Goal: Information Seeking & Learning: Check status

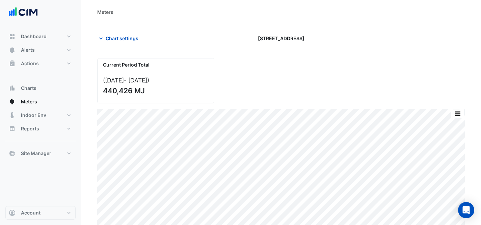
click at [118, 44] on div "Chart settings [STREET_ADDRESS]" at bounding box center [281, 41] width 368 height 18
click at [126, 38] on span "Chart settings" at bounding box center [122, 38] width 33 height 7
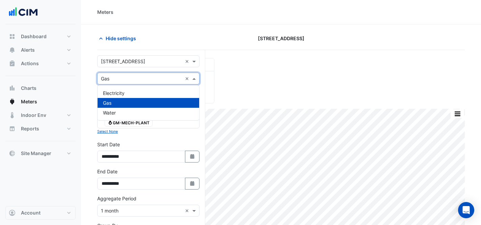
click at [118, 79] on input "text" at bounding box center [141, 78] width 81 height 7
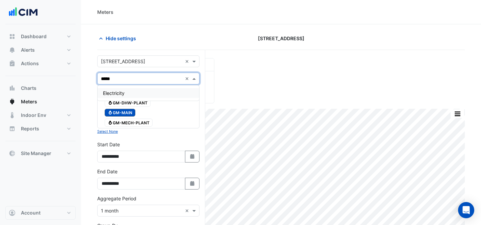
type input "******"
click at [124, 93] on span "Electricity" at bounding box center [114, 93] width 22 height 6
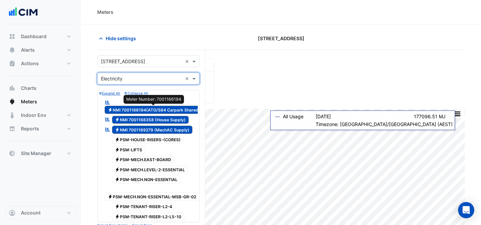
click at [160, 110] on span "Electricity NMI 7001166194(ATO/S84 Carpark Shared)" at bounding box center [154, 110] width 99 height 8
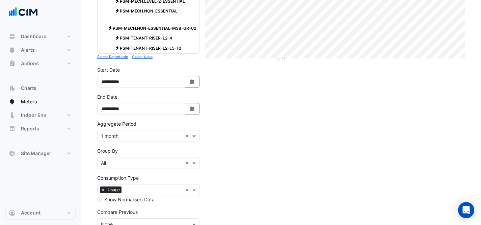
scroll to position [214, 0]
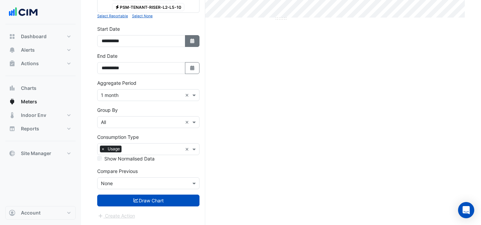
click at [192, 40] on icon "button" at bounding box center [192, 40] width 4 height 5
select select "*"
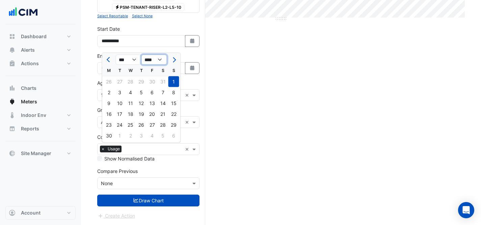
click at [149, 55] on select "**** **** **** **** **** **** **** **** **** **** ****" at bounding box center [154, 60] width 26 height 10
select select "****"
click at [130, 76] on div "1" at bounding box center [130, 81] width 11 height 11
type input "**********"
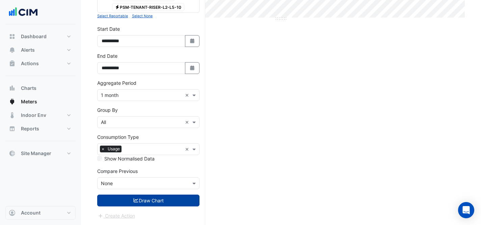
click at [118, 200] on button "Draw Chart" at bounding box center [148, 200] width 102 height 12
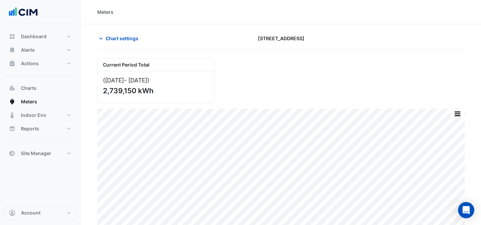
click at [128, 32] on section "Chart settings [STREET_ADDRESS] Current Period Total ([DATE] - [DATE] ) 2,739,1…" at bounding box center [281, 127] width 400 height 206
click at [132, 36] on span "Chart settings" at bounding box center [122, 38] width 33 height 7
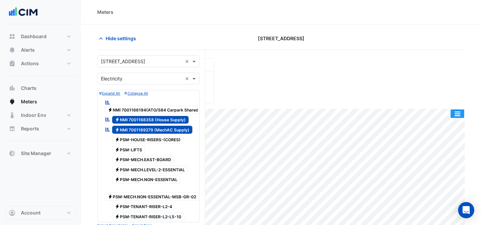
click at [460, 114] on button "button" at bounding box center [458, 113] width 14 height 8
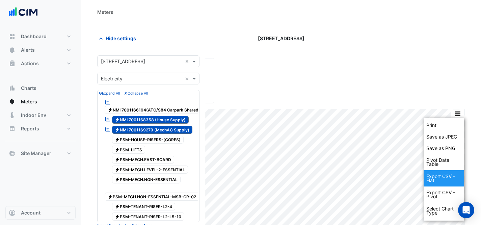
click at [444, 174] on div "Export CSV - Flat" at bounding box center [444, 178] width 41 height 16
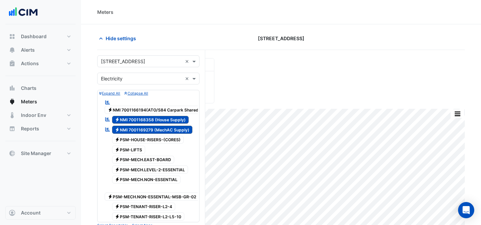
click at [115, 32] on section "Hide settings [STREET_ADDRESS] Current Period Total ([DATE] - [DATE] ) 2,739,15…" at bounding box center [281, 229] width 400 height 410
click at [117, 34] on button "Hide settings" at bounding box center [118, 38] width 43 height 12
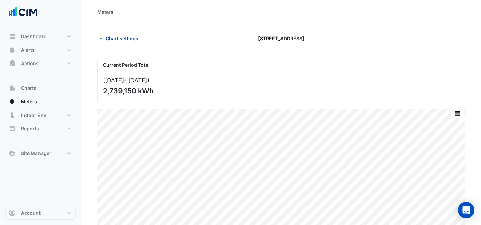
click at [112, 38] on span "Chart settings" at bounding box center [122, 38] width 33 height 7
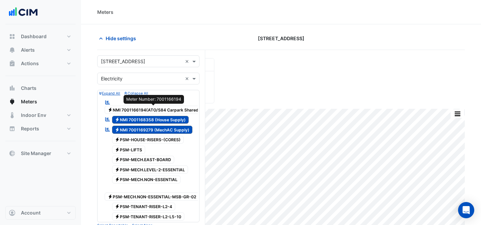
click at [177, 109] on span "Electricity NMI 7001166194(ATO/S84 Carpark Shared)" at bounding box center [154, 110] width 99 height 8
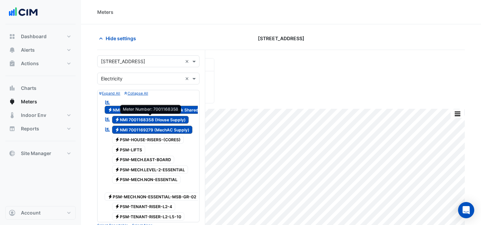
click at [177, 116] on span "Electricity NMI 7001168358 (House Supply)" at bounding box center [150, 120] width 77 height 8
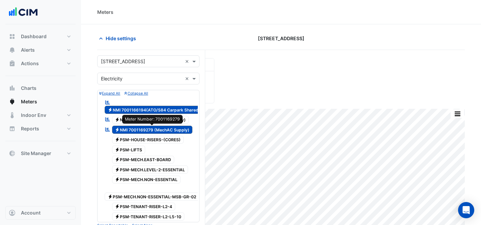
click at [185, 127] on span "Electricity NMI 7001169279 (MechAC Supply)" at bounding box center [152, 130] width 81 height 8
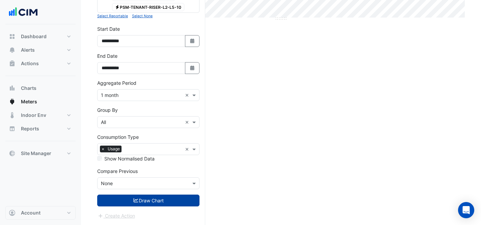
click at [167, 200] on button "Draw Chart" at bounding box center [148, 200] width 102 height 12
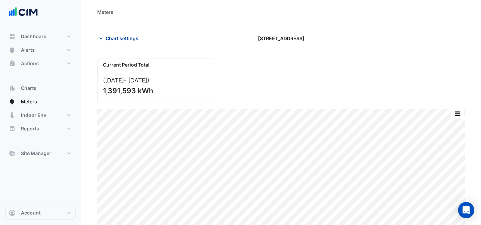
click at [125, 44] on button "Chart settings" at bounding box center [120, 38] width 46 height 12
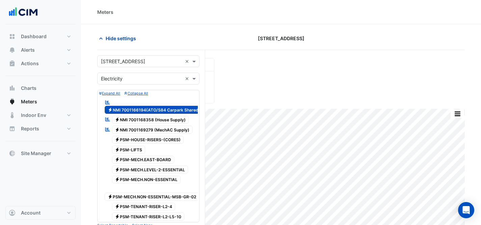
click at [111, 34] on button "Hide settings" at bounding box center [118, 38] width 43 height 12
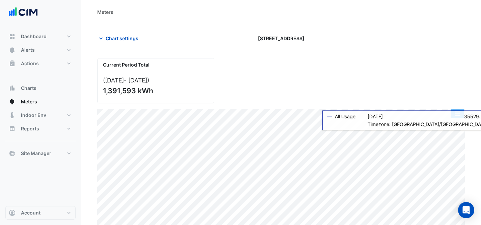
click at [461, 116] on button "button" at bounding box center [458, 113] width 14 height 8
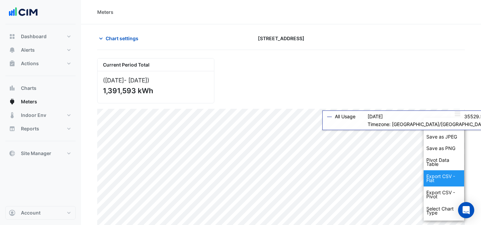
click at [455, 178] on div "Export CSV - Flat" at bounding box center [444, 178] width 41 height 16
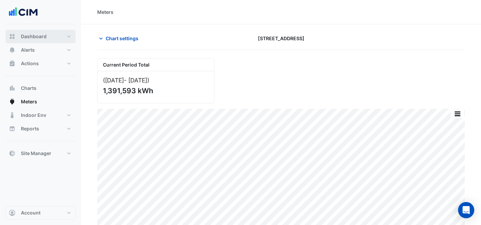
click at [42, 33] on span "Dashboard" at bounding box center [34, 36] width 26 height 7
select select "***"
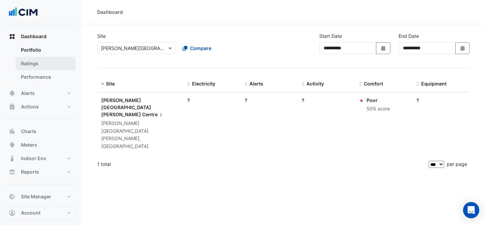
click at [40, 64] on link "Ratings" at bounding box center [46, 64] width 60 height 14
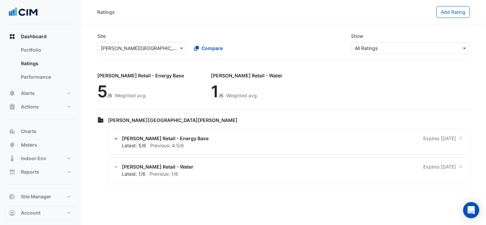
click at [127, 51] on input "text" at bounding box center [135, 48] width 69 height 7
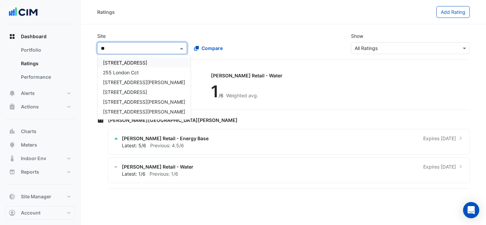
type input "*"
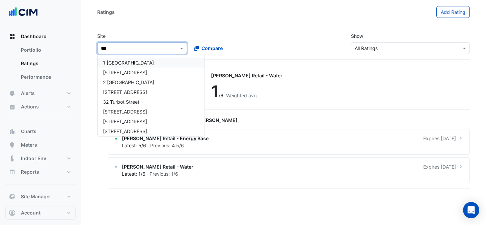
type input "****"
click at [113, 126] on div "[STREET_ADDRESS]" at bounding box center [145, 121] width 95 height 10
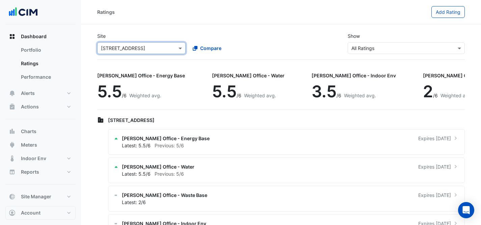
click at [141, 53] on div "Select a Site × [STREET_ADDRESS]" at bounding box center [141, 48] width 88 height 12
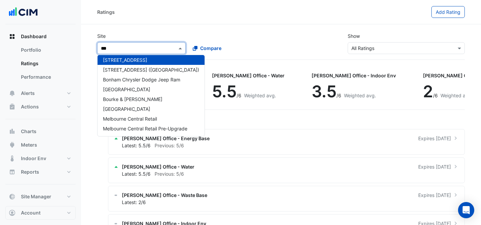
scroll to position [52, 0]
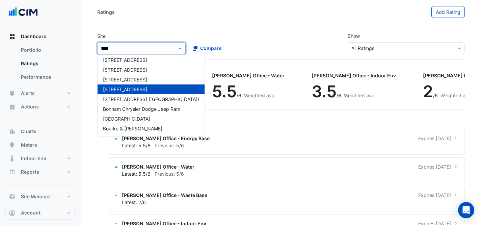
type input "*****"
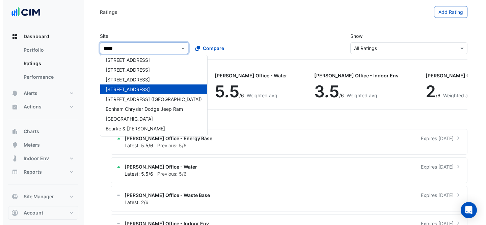
scroll to position [0, 0]
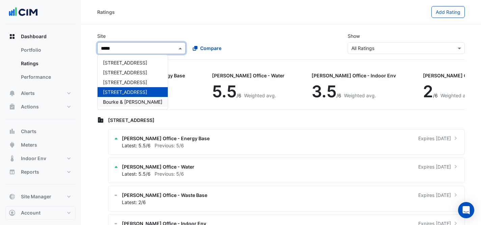
click at [132, 105] on div "Bourke & [PERSON_NAME]" at bounding box center [133, 102] width 70 height 10
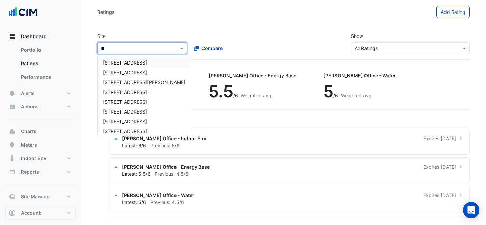
type input "*"
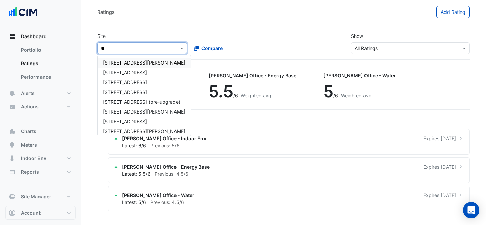
type input "***"
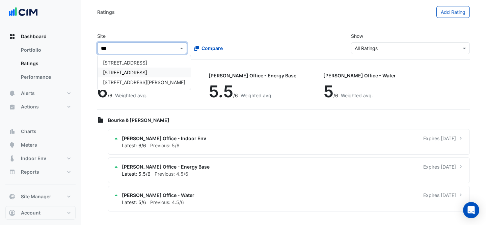
click at [122, 69] on div "[STREET_ADDRESS]" at bounding box center [144, 73] width 93 height 10
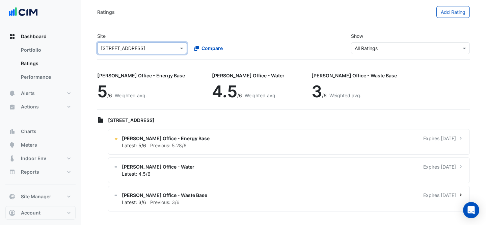
click at [359, 195] on div "[PERSON_NAME] Office - Waste Base Expires [DATE]" at bounding box center [293, 194] width 342 height 7
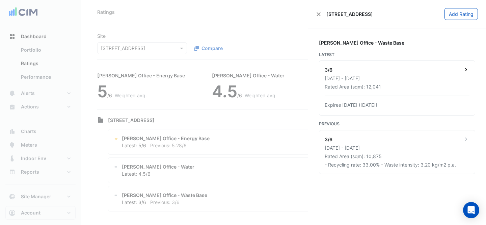
click at [404, 73] on div "3/6" at bounding box center [397, 70] width 145 height 8
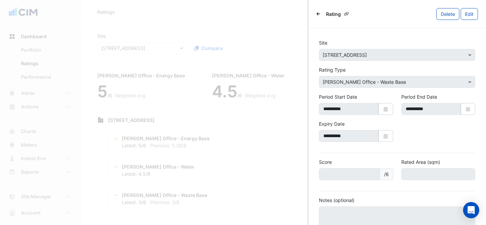
click at [316, 12] on button "Back" at bounding box center [318, 13] width 4 height 7
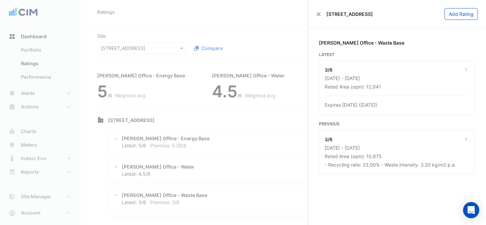
click at [244, 142] on ngb-offcanvas-backdrop at bounding box center [243, 112] width 486 height 225
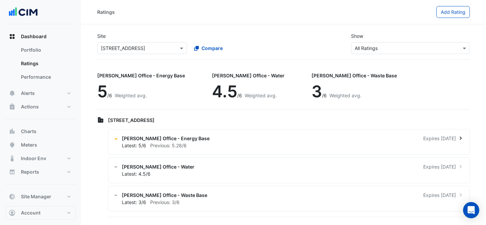
click at [263, 140] on div "[PERSON_NAME] Office - Energy Base Expires [DATE]" at bounding box center [293, 138] width 342 height 7
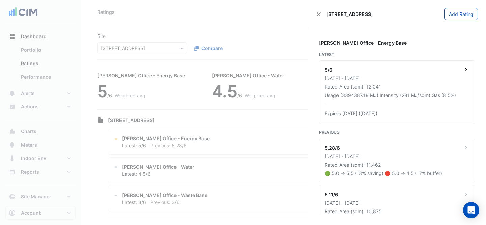
click at [388, 81] on div "[DATE] - [DATE]" at bounding box center [397, 78] width 145 height 7
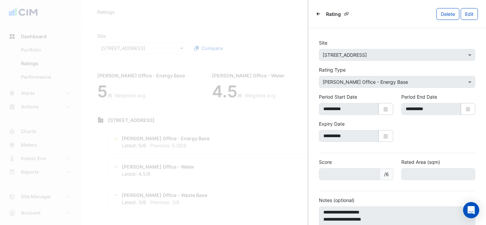
click at [214, 127] on ngb-offcanvas-backdrop at bounding box center [243, 112] width 486 height 225
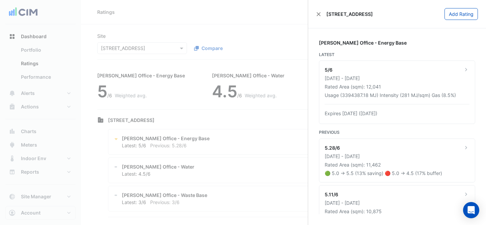
click at [223, 172] on ngb-offcanvas-backdrop at bounding box center [243, 112] width 486 height 225
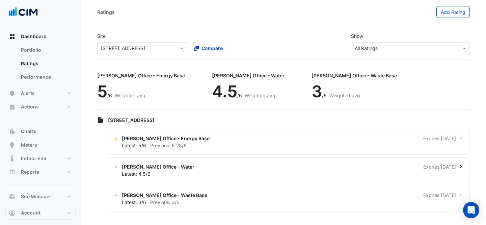
click at [223, 173] on div "Latest: 4.5/6" at bounding box center [293, 173] width 342 height 7
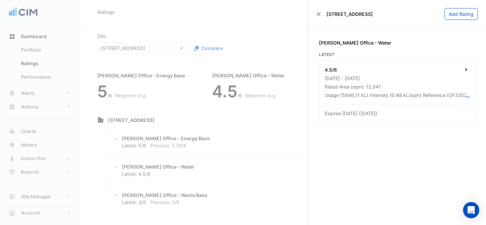
click at [386, 93] on div "Usage (5896.11 kL) Intensity (0.48 kL/sqm) Reference (OF33525)" at bounding box center [395, 95] width 141 height 7
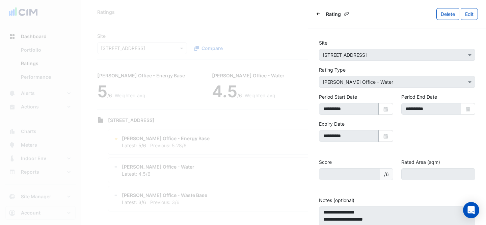
click at [320, 12] on icon "Back" at bounding box center [319, 14] width 4 height 4
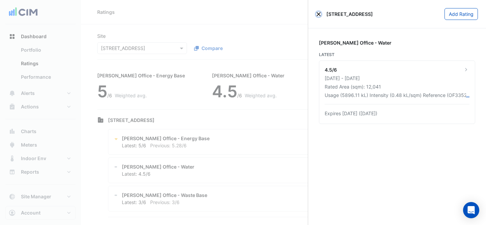
click at [318, 15] on button "Close" at bounding box center [318, 14] width 5 height 5
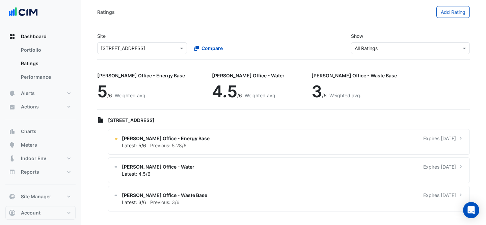
click at [275, 21] on div "Ratings Add Rating" at bounding box center [283, 12] width 405 height 24
click at [238, 145] on div "Latest: 5/6 Previous: 5.28/6" at bounding box center [293, 145] width 342 height 7
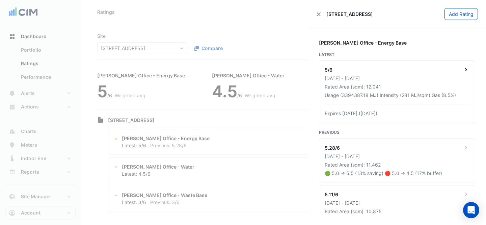
click at [423, 68] on div "5/6" at bounding box center [397, 70] width 145 height 8
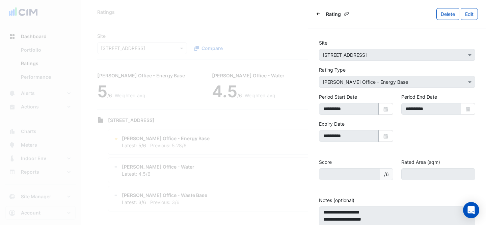
click at [233, 118] on ngb-offcanvas-backdrop at bounding box center [243, 112] width 486 height 225
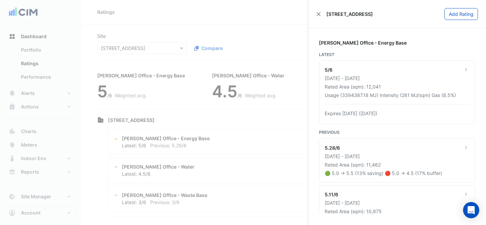
click at [201, 171] on ngb-offcanvas-backdrop at bounding box center [243, 112] width 486 height 225
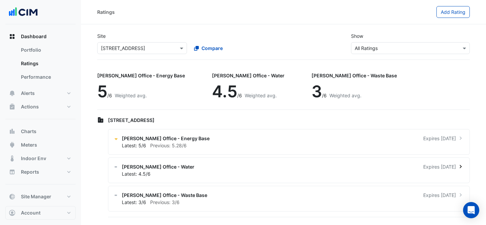
click at [205, 170] on div "Latest: 4.5/6" at bounding box center [293, 173] width 342 height 7
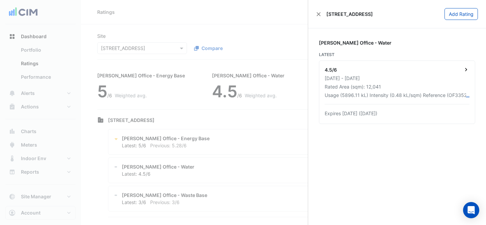
click at [356, 88] on div "Rated Area (sqm): 12,041" at bounding box center [397, 86] width 145 height 7
click at [277, 120] on ngb-offcanvas-backdrop at bounding box center [243, 112] width 486 height 225
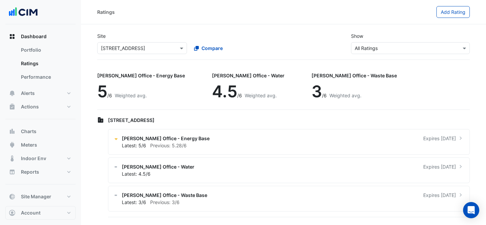
click at [277, 172] on ngb-offcanvas-backdrop at bounding box center [243, 112] width 486 height 225
click at [273, 202] on div "Latest: 3/6 Previous: 3/6" at bounding box center [293, 202] width 342 height 7
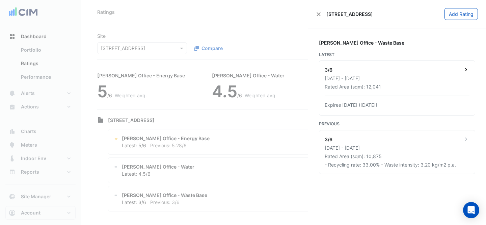
click at [456, 75] on div "[DATE] - [DATE]" at bounding box center [397, 78] width 145 height 7
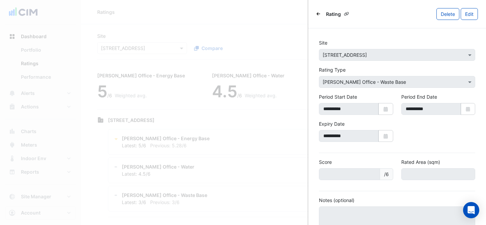
click at [238, 122] on ngb-offcanvas-backdrop at bounding box center [243, 112] width 486 height 225
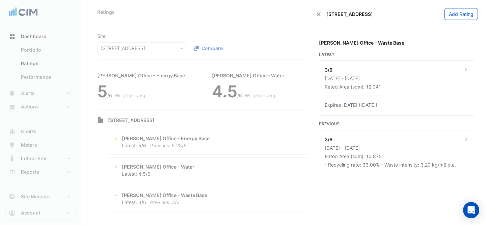
click at [205, 174] on ngb-offcanvas-backdrop at bounding box center [243, 112] width 486 height 225
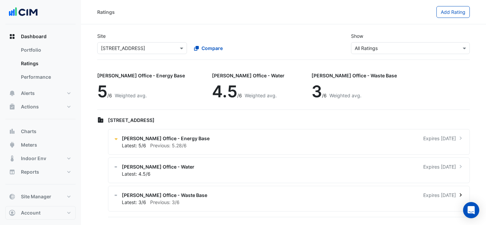
click at [279, 190] on div "[PERSON_NAME] Office - Waste Base Expires [DATE] Latest: 3/6 Previous: 3/6" at bounding box center [289, 199] width 362 height 26
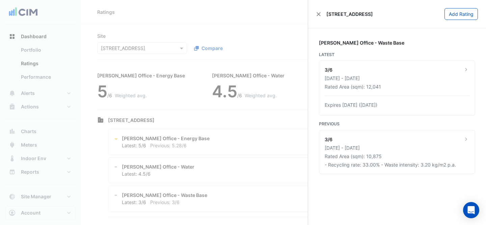
click at [246, 13] on ngb-offcanvas-backdrop at bounding box center [243, 112] width 486 height 225
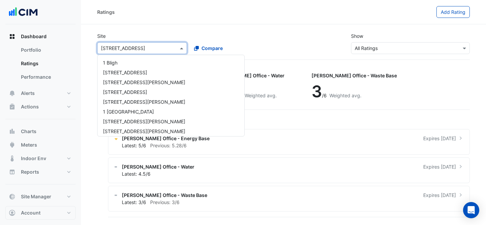
click at [115, 50] on input "text" at bounding box center [135, 48] width 69 height 7
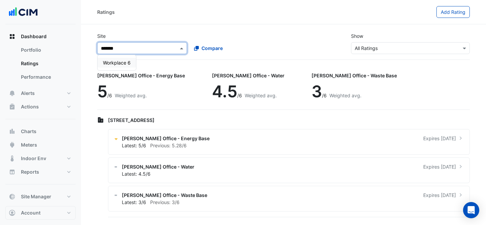
type input "********"
click at [116, 62] on span "Workplace 6" at bounding box center [117, 63] width 28 height 6
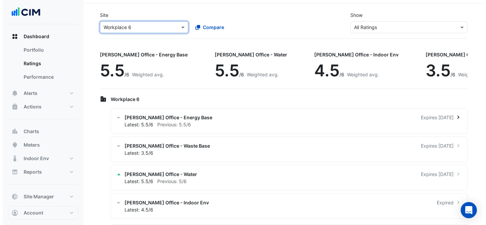
scroll to position [24, 0]
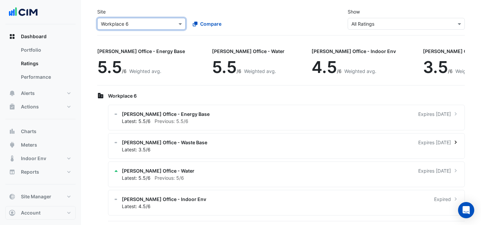
click at [299, 143] on div "[PERSON_NAME] Office - Waste Base Expires [DATE]" at bounding box center [290, 142] width 337 height 7
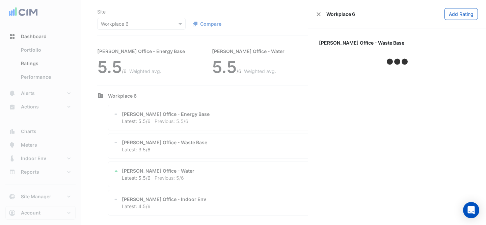
click at [299, 143] on ngb-offcanvas-backdrop at bounding box center [243, 112] width 486 height 225
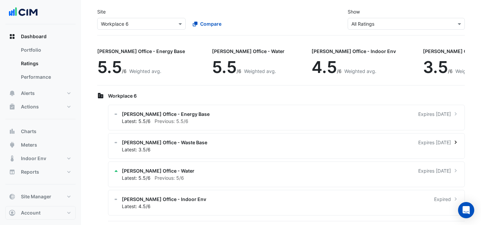
click at [285, 146] on div "Latest: 3.5/6" at bounding box center [290, 149] width 337 height 7
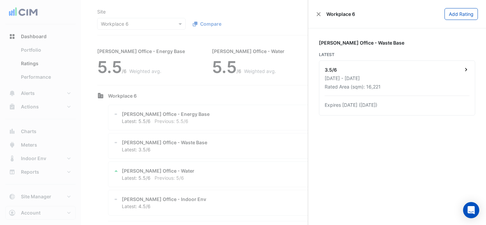
click at [422, 107] on div "Expires [DATE] ([DATE])" at bounding box center [397, 104] width 145 height 7
click at [196, 101] on ngb-offcanvas-backdrop at bounding box center [243, 112] width 486 height 225
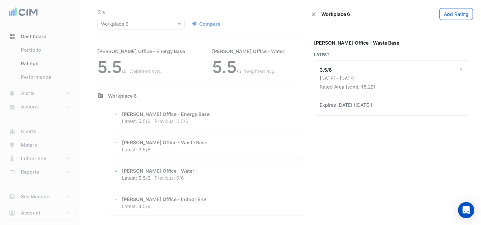
click at [222, 115] on ngb-offcanvas-backdrop at bounding box center [240, 112] width 481 height 225
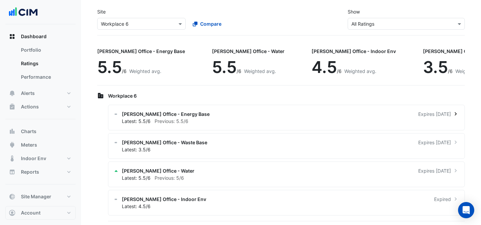
click at [226, 115] on div "[PERSON_NAME] Office - Energy Base Expires [DATE]" at bounding box center [290, 113] width 337 height 7
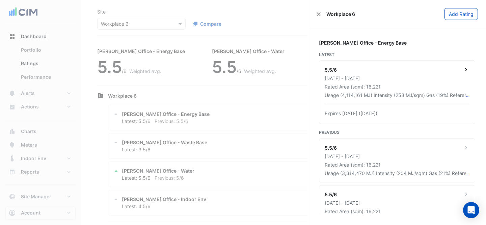
click at [392, 80] on div "[DATE] - [DATE]" at bounding box center [397, 78] width 145 height 7
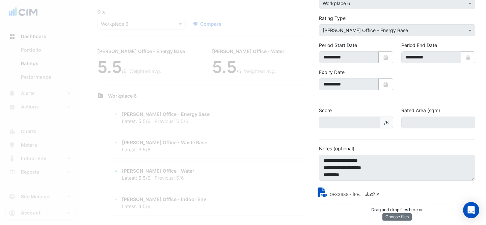
scroll to position [59, 0]
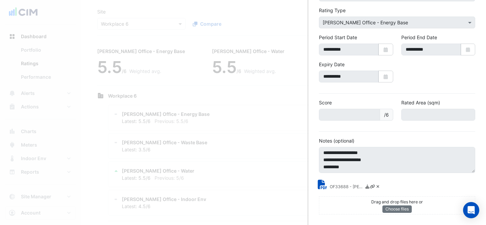
click at [239, 121] on ngb-offcanvas-backdrop at bounding box center [243, 112] width 486 height 225
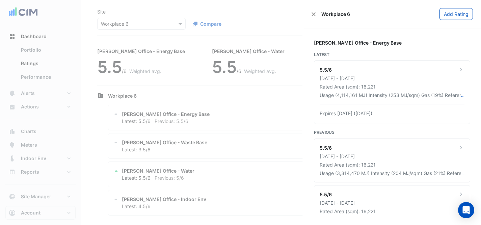
click at [216, 141] on ngb-offcanvas-backdrop at bounding box center [240, 112] width 481 height 225
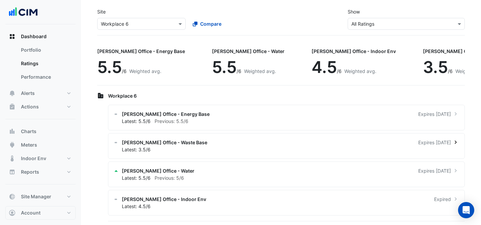
click at [251, 153] on div "[PERSON_NAME] Office - Waste Base Expires [DATE] Latest: 3.5/6" at bounding box center [286, 146] width 357 height 26
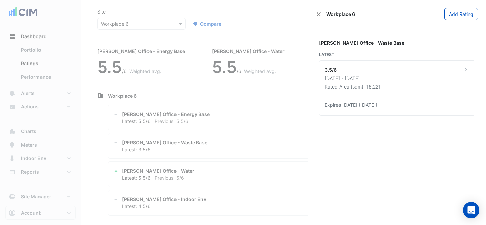
click at [446, 60] on div "Latest 3.5/6 [DATE] - [DATE] Rated Area (sqm): 16,221 Expires [DATE] ([DATE])" at bounding box center [397, 84] width 156 height 64
click at [445, 73] on div "3.5/6" at bounding box center [397, 70] width 145 height 8
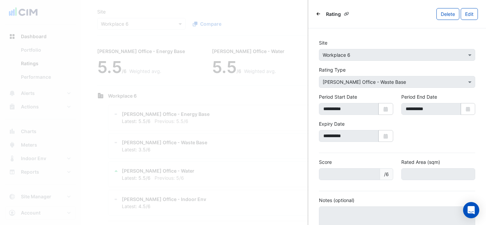
scroll to position [42, 0]
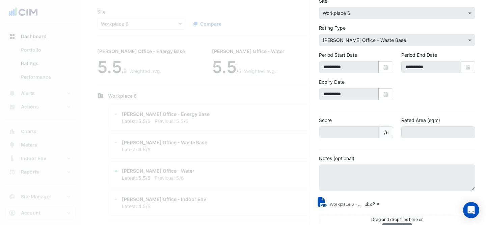
click at [204, 170] on ngb-offcanvas-backdrop at bounding box center [243, 112] width 486 height 225
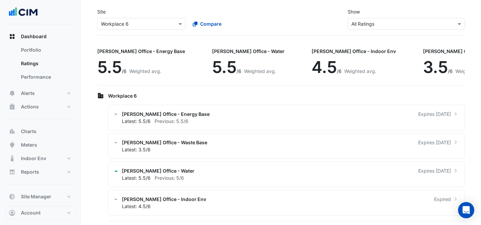
click at [207, 181] on ngb-offcanvas-backdrop at bounding box center [240, 112] width 481 height 225
click at [207, 175] on div "Latest: 5.5/6 Previous: 5/6" at bounding box center [290, 177] width 337 height 7
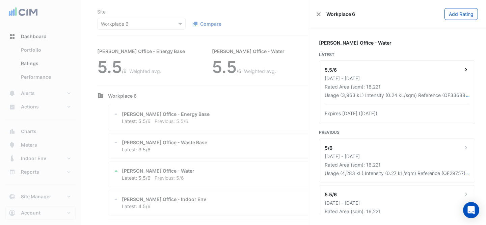
click at [359, 80] on div "[DATE] - [DATE]" at bounding box center [397, 78] width 145 height 7
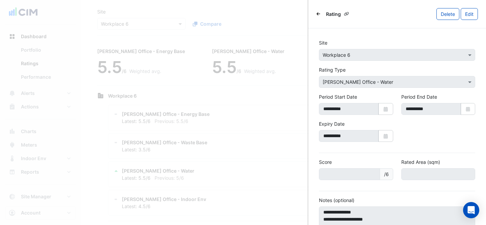
click at [318, 12] on icon "Back" at bounding box center [319, 14] width 4 height 4
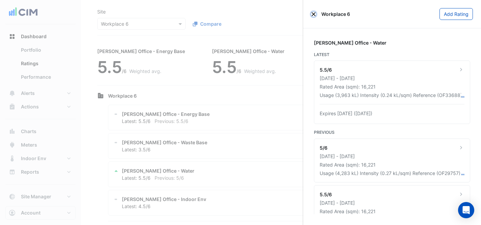
click at [313, 12] on button "Close" at bounding box center [313, 14] width 5 height 5
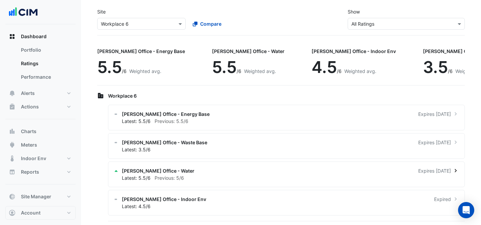
click at [250, 162] on div "[PERSON_NAME] Office - Water Expires [DATE] Latest: 5.5/6 Previous: 5/6" at bounding box center [286, 174] width 357 height 26
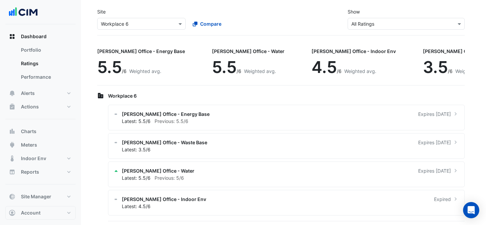
click at [272, 181] on ngb-offcanvas-backdrop at bounding box center [243, 112] width 486 height 225
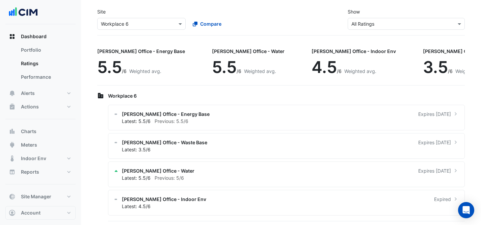
click at [272, 181] on div "[PERSON_NAME] Office - Water Expires [DATE] Latest: 5.5/6 Previous: 5/6" at bounding box center [286, 174] width 357 height 26
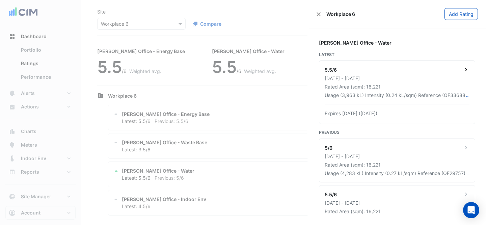
click at [401, 89] on div "Rated Area (sqm): 16,221" at bounding box center [397, 86] width 145 height 7
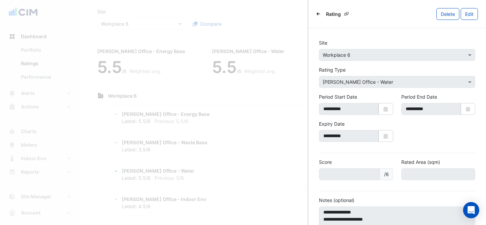
click at [265, 110] on ngb-offcanvas-backdrop at bounding box center [243, 112] width 486 height 225
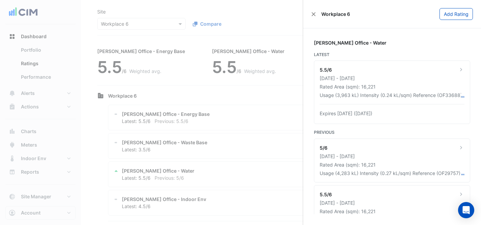
click at [302, 94] on ngb-offcanvas-backdrop at bounding box center [240, 112] width 481 height 225
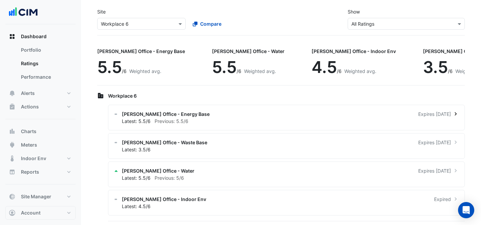
click at [209, 120] on div "Latest: 5.5/6 Previous: 5.5/6" at bounding box center [290, 121] width 337 height 7
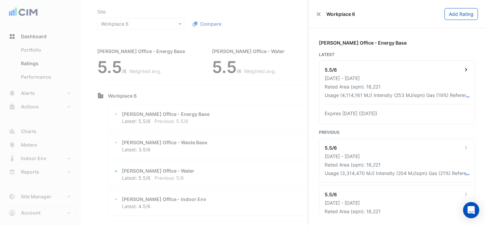
click at [364, 91] on div "5.5/6 [DATE] - [DATE] Rated Area (sqm): 16,221 Usage (4,114,161 MJ) Intensity (…" at bounding box center [397, 92] width 156 height 63
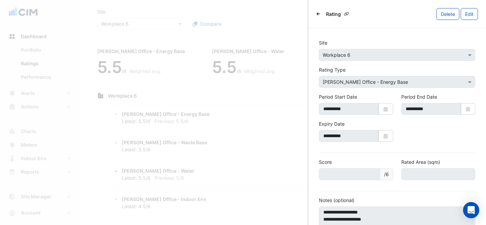
click at [236, 114] on ngb-offcanvas-backdrop at bounding box center [243, 112] width 486 height 225
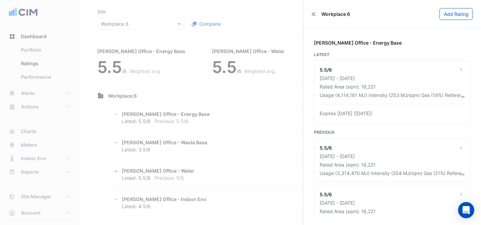
click at [235, 136] on ngb-offcanvas-backdrop at bounding box center [240, 112] width 481 height 225
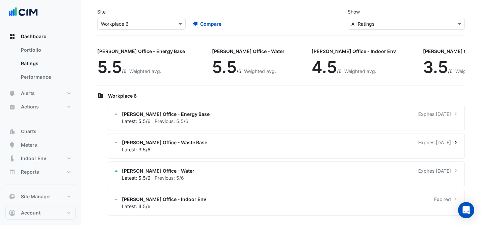
click at [236, 139] on div "[PERSON_NAME] Office - Waste Base Expires [DATE]" at bounding box center [290, 142] width 337 height 7
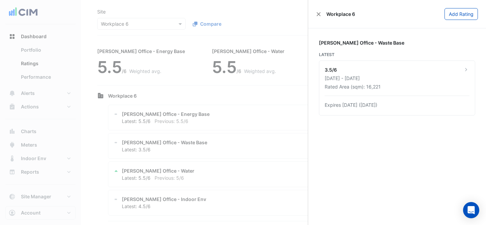
click at [431, 50] on div "[PERSON_NAME] Office - Waste Base Latest 3.5/6 [DATE] - [DATE] Rated Area (sqm)…" at bounding box center [397, 126] width 156 height 175
click at [427, 85] on div "Rated Area (sqm): 16,221" at bounding box center [397, 86] width 145 height 7
click at [264, 94] on ngb-offcanvas-backdrop at bounding box center [243, 112] width 486 height 225
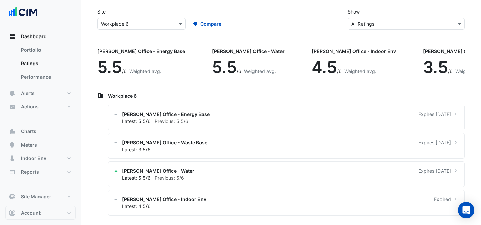
click at [137, 12] on ngb-offcanvas-backdrop at bounding box center [240, 112] width 481 height 225
click at [141, 22] on input "text" at bounding box center [135, 24] width 68 height 7
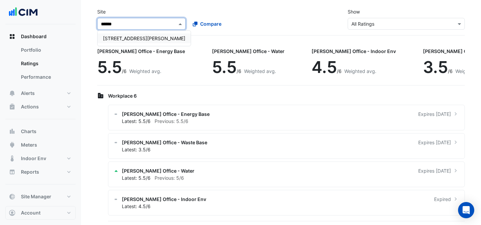
type input "*******"
click at [122, 37] on span "[STREET_ADDRESS][PERSON_NAME]" at bounding box center [144, 38] width 82 height 6
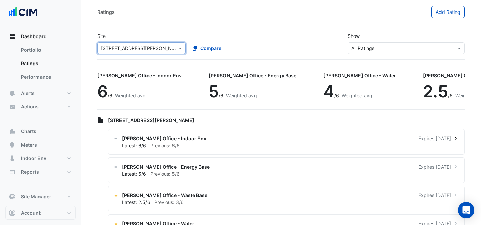
click at [235, 138] on div "[PERSON_NAME] Office - Indoor Env Expires [DATE]" at bounding box center [290, 138] width 337 height 7
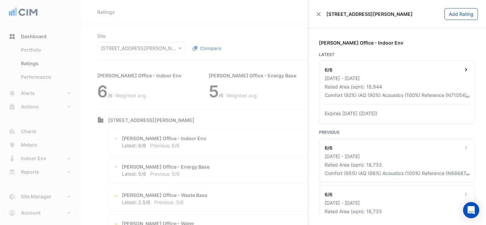
click at [398, 93] on div "Comfort (92%) IAQ (90%) Acoustics (100%) Reference (N71054) PremiseID (P1403)" at bounding box center [395, 95] width 141 height 7
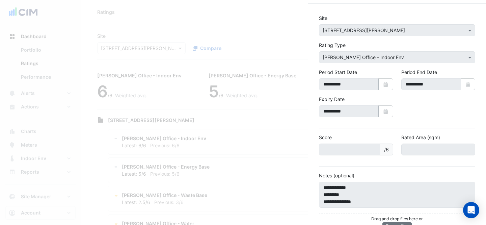
scroll to position [42, 0]
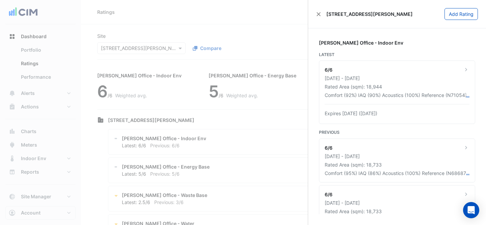
click at [219, 142] on ngb-offcanvas-backdrop at bounding box center [243, 112] width 486 height 225
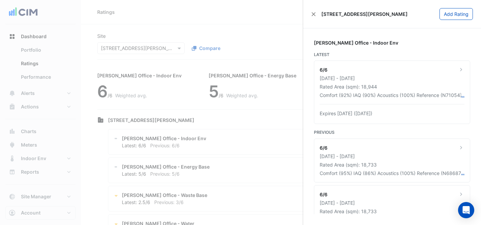
click at [223, 159] on ngb-offcanvas-backdrop at bounding box center [240, 112] width 481 height 225
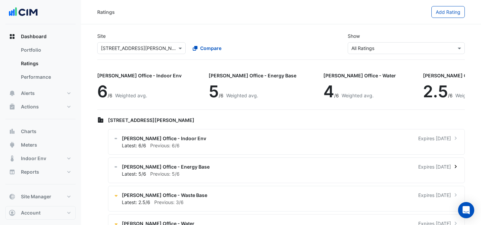
click at [230, 180] on div "[PERSON_NAME] Office - Energy Base Expires [DATE] Latest: 5/6 Previous: 5/6" at bounding box center [286, 170] width 357 height 26
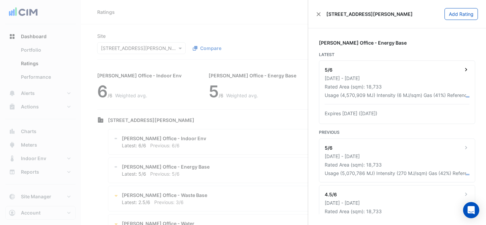
click at [431, 77] on div "[DATE] - [DATE]" at bounding box center [397, 78] width 145 height 7
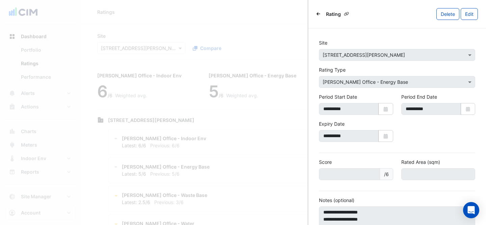
click at [242, 108] on ngb-offcanvas-backdrop at bounding box center [243, 112] width 486 height 225
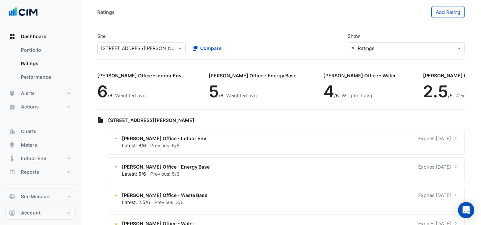
click at [246, 180] on ngb-offcanvas-backdrop at bounding box center [240, 112] width 481 height 225
click at [249, 194] on div "[PERSON_NAME] Office - Waste Base Expires [DATE]" at bounding box center [290, 194] width 337 height 7
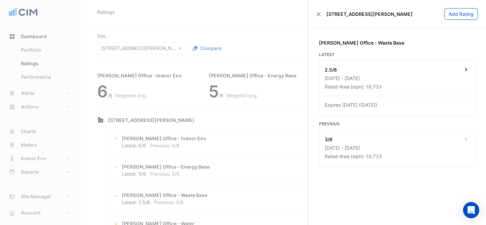
click at [419, 95] on div "2.5/6 [DATE] - [DATE] Rated Area (sqm): 18,733 Expires [DATE] ([DATE])" at bounding box center [397, 88] width 156 height 54
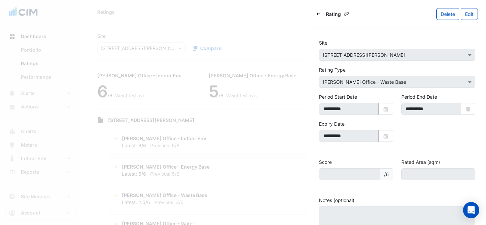
click at [322, 13] on div "Rating" at bounding box center [334, 13] width 36 height 9
click at [317, 15] on icon "Back" at bounding box center [319, 14] width 4 height 4
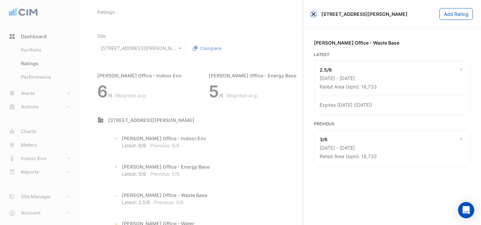
click at [313, 15] on button "Close" at bounding box center [313, 14] width 5 height 5
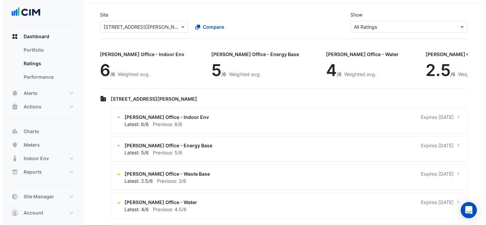
scroll to position [24, 0]
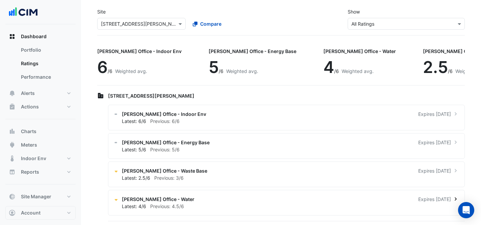
click at [180, 203] on div "Latest: 4/6 Previous: 4.5/6" at bounding box center [290, 206] width 337 height 7
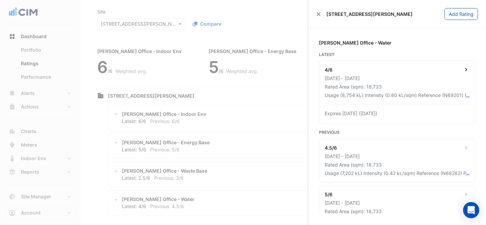
click at [385, 110] on div "Expires [DATE] ([DATE])" at bounding box center [397, 113] width 145 height 7
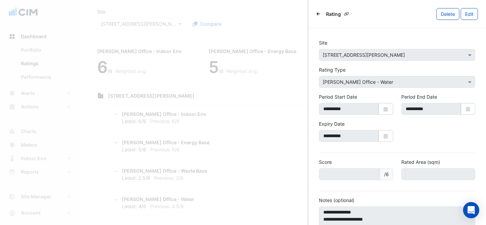
click at [320, 14] on icon "Back" at bounding box center [319, 14] width 4 height 4
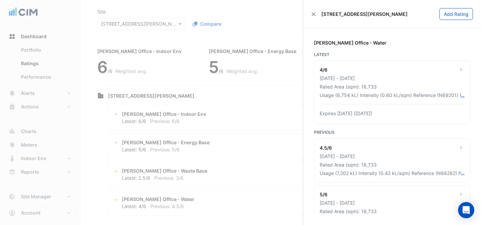
click at [320, 14] on div "[STREET_ADDRESS][PERSON_NAME]" at bounding box center [359, 13] width 97 height 7
click at [317, 13] on div "[STREET_ADDRESS][PERSON_NAME]" at bounding box center [359, 13] width 97 height 7
click at [315, 13] on button "Close" at bounding box center [313, 14] width 5 height 5
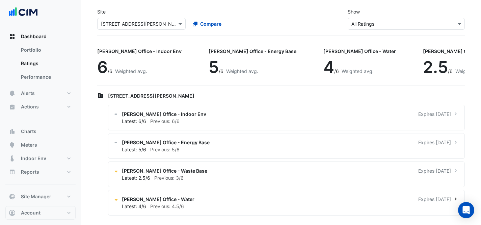
click at [370, 198] on div "[PERSON_NAME] Office - Water Expires [DATE]" at bounding box center [290, 199] width 337 height 7
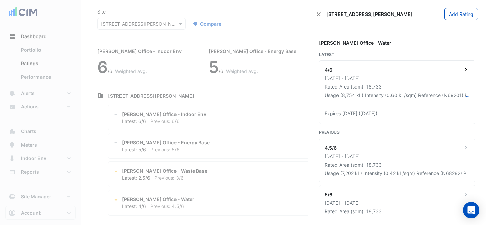
click at [421, 88] on div "Rated Area (sqm): 18,733" at bounding box center [397, 86] width 145 height 7
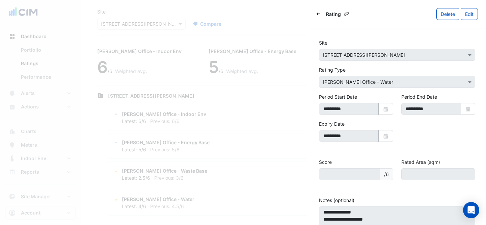
click at [317, 14] on icon "Back" at bounding box center [319, 13] width 4 height 3
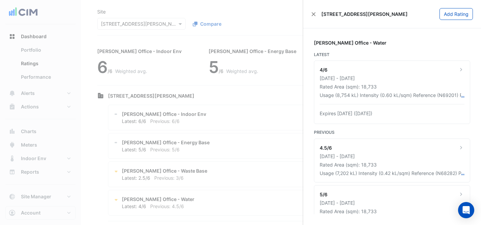
click at [309, 18] on div "[STREET_ADDRESS][PERSON_NAME] Add Rating" at bounding box center [392, 14] width 178 height 28
click at [312, 16] on button "Close" at bounding box center [313, 14] width 5 height 5
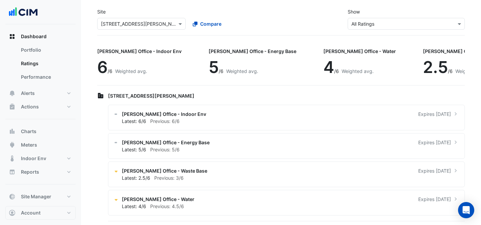
click at [144, 26] on input "text" at bounding box center [135, 24] width 68 height 7
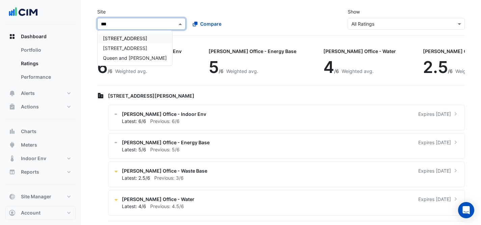
type input "****"
click at [119, 58] on span "Queen and [PERSON_NAME]" at bounding box center [135, 58] width 64 height 6
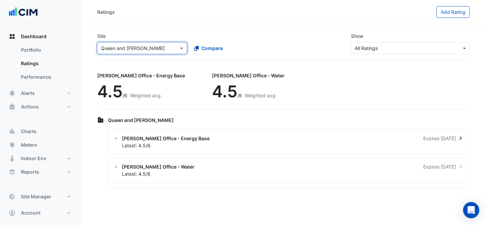
click at [190, 140] on div "[PERSON_NAME] Office - Energy Base Expires [DATE]" at bounding box center [293, 138] width 342 height 7
click at [197, 139] on div "[PERSON_NAME] Office - Energy Base Expires [DATE]" at bounding box center [293, 138] width 342 height 7
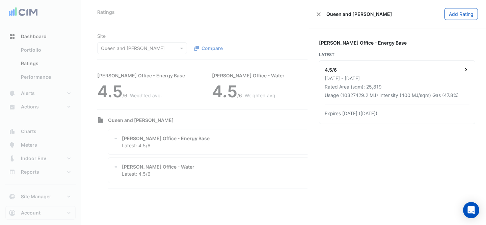
click at [354, 91] on div "4.5/6 [DATE] - [DATE] Rated Area (sqm): 25,819 Usage (10327429.2 MJ) Intensity …" at bounding box center [397, 92] width 156 height 63
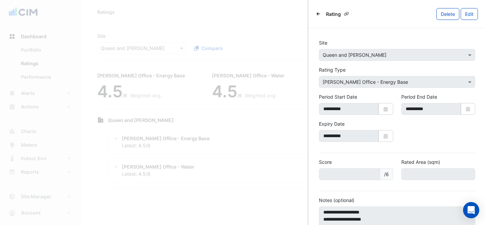
click at [316, 16] on div "Rating [GEOGRAPHIC_DATA] Edit" at bounding box center [397, 14] width 178 height 28
click at [317, 16] on icon "Back" at bounding box center [319, 14] width 4 height 4
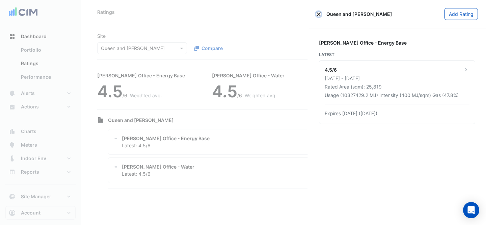
click at [317, 16] on button "Close" at bounding box center [318, 14] width 5 height 5
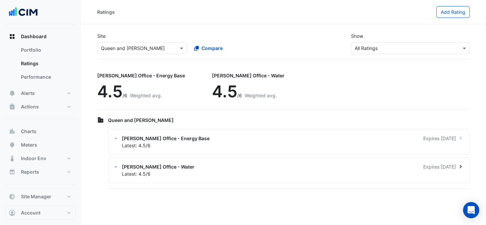
click at [177, 176] on div "Latest: 4.5/6" at bounding box center [293, 173] width 342 height 7
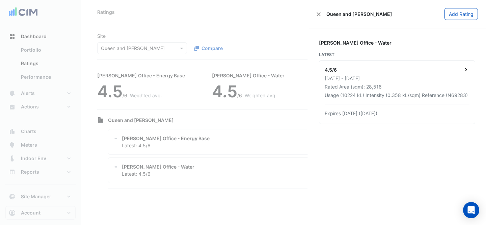
click at [425, 73] on div "4.5/6" at bounding box center [397, 70] width 145 height 8
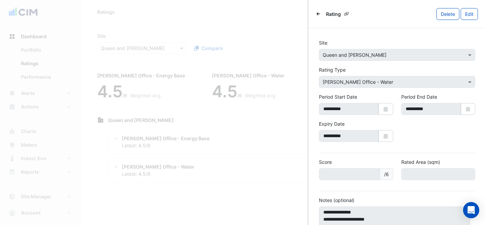
click at [318, 12] on icon "Back" at bounding box center [319, 14] width 4 height 4
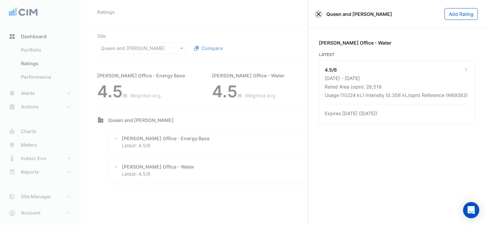
click at [318, 12] on button "Close" at bounding box center [318, 14] width 5 height 5
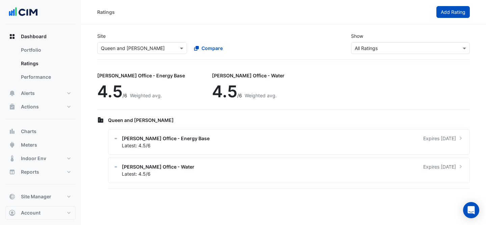
click at [455, 12] on span "Add Rating" at bounding box center [453, 12] width 25 height 6
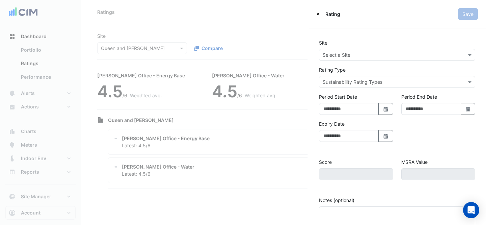
click at [372, 55] on input "text" at bounding box center [390, 55] width 135 height 7
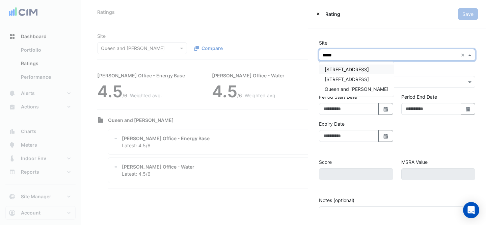
type input "*****"
click at [353, 85] on div "Queen and [PERSON_NAME]" at bounding box center [356, 89] width 75 height 10
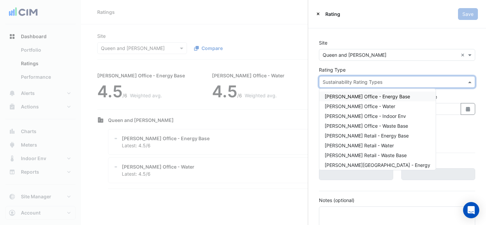
click at [389, 84] on input "text" at bounding box center [390, 82] width 135 height 7
click at [383, 126] on span "[PERSON_NAME] Office - Waste Base" at bounding box center [366, 126] width 83 height 6
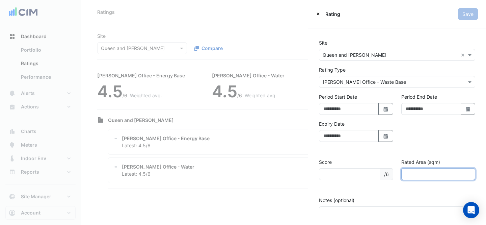
click at [436, 168] on input "number" at bounding box center [438, 174] width 74 height 12
type input "*****"
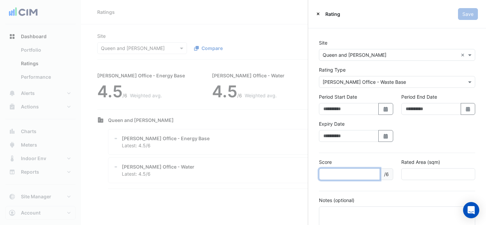
click at [334, 171] on input "number" at bounding box center [349, 174] width 61 height 12
type input "*"
click at [384, 136] on icon "button" at bounding box center [386, 136] width 4 height 5
select select "*"
select select "****"
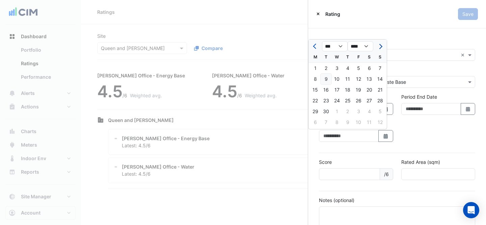
click at [380, 46] on span "Next month" at bounding box center [380, 46] width 5 height 5
select select "**"
click at [360, 78] on div "10" at bounding box center [358, 79] width 11 height 11
type input "**********"
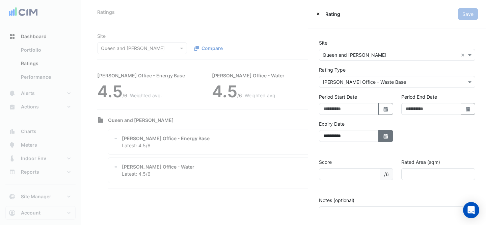
click at [384, 135] on icon "Select Date" at bounding box center [386, 136] width 6 height 5
select select "**"
select select "****"
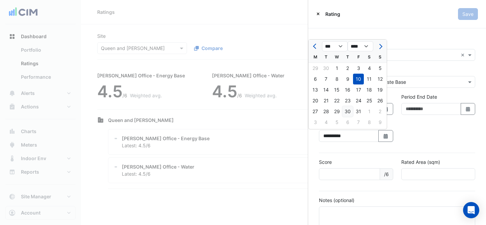
click at [347, 111] on div "30" at bounding box center [347, 111] width 11 height 11
type input "**********"
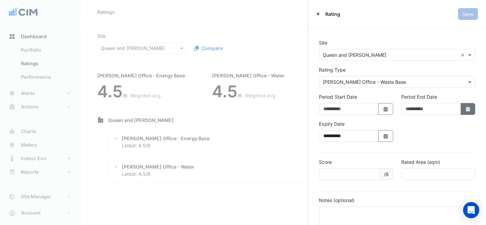
click at [466, 110] on icon "button" at bounding box center [468, 109] width 4 height 5
select select "*"
select select "****"
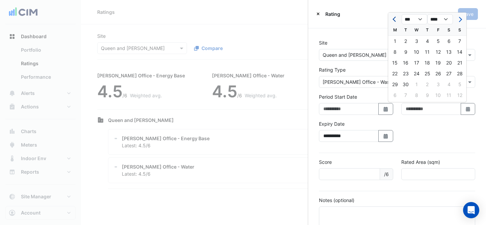
click at [393, 20] on button "Previous month" at bounding box center [395, 19] width 8 height 11
select select "*"
click at [396, 95] on div "30" at bounding box center [395, 95] width 11 height 11
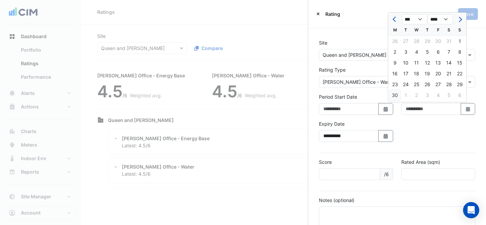
type input "**********"
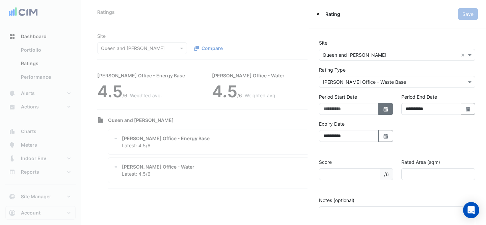
click at [379, 112] on button "Select Date" at bounding box center [386, 109] width 15 height 12
select select "*"
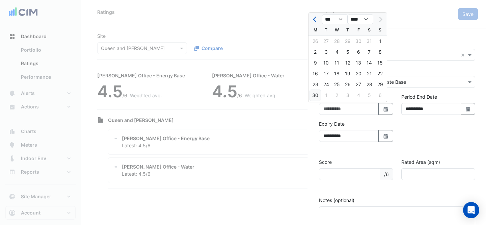
click at [369, 12] on div "*** *** *** *** *** *** **** **** **** **** **** **** **** **** **** **** ****" at bounding box center [348, 18] width 78 height 12
click at [367, 18] on select "**** **** **** **** **** **** **** **** **** **** ****" at bounding box center [361, 19] width 26 height 10
select select "****"
click at [453, 110] on input "**********" at bounding box center [431, 109] width 60 height 12
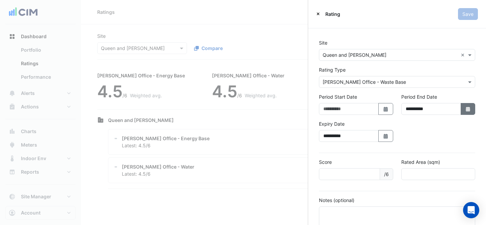
click at [461, 110] on button "Select Date" at bounding box center [468, 109] width 15 height 12
select select "*"
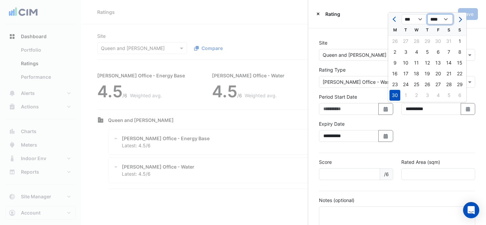
click at [446, 19] on select "**** **** **** **** **** **** **** **** **** **** **** **** **** **** **** ****…" at bounding box center [440, 19] width 26 height 10
click at [448, 18] on select "**** **** **** **** **** **** **** **** **** **** **** **** **** **** **** ****…" at bounding box center [440, 19] width 26 height 10
select select "****"
click at [461, 82] on div "30" at bounding box center [459, 84] width 11 height 11
type input "**********"
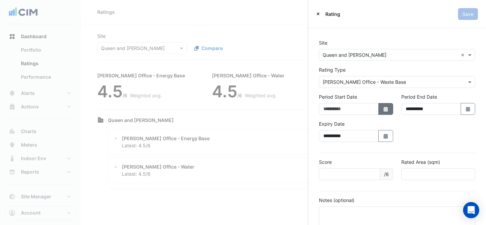
click at [384, 106] on fa-icon "Select Date" at bounding box center [386, 109] width 6 height 6
select select "*"
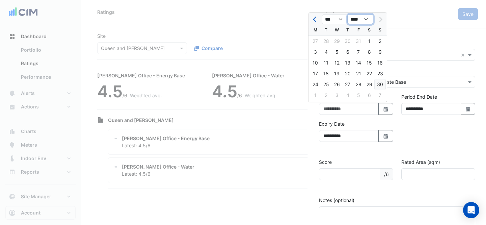
click at [362, 22] on select "**** **** **** **** **** **** **** **** **** **** ****" at bounding box center [361, 19] width 26 height 10
select select "****"
click at [337, 19] on select "*** *** *** *** *** *** *** *** *** *** *** ***" at bounding box center [335, 19] width 26 height 10
select select "*"
click at [367, 42] on div "1" at bounding box center [369, 41] width 11 height 11
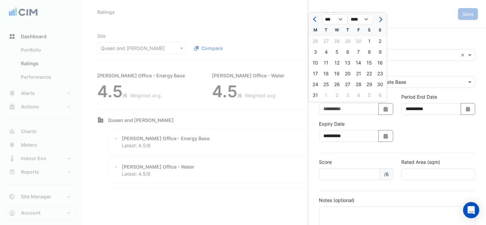
type input "**********"
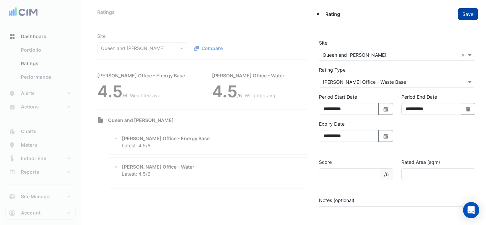
click at [461, 17] on button "Save" at bounding box center [468, 14] width 20 height 12
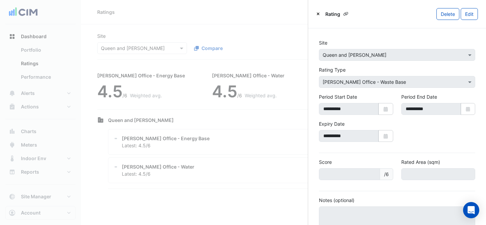
click at [246, 123] on ngb-offcanvas-backdrop at bounding box center [243, 112] width 486 height 225
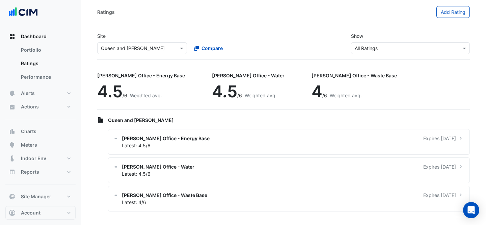
click at [149, 51] on input "text" at bounding box center [135, 48] width 69 height 7
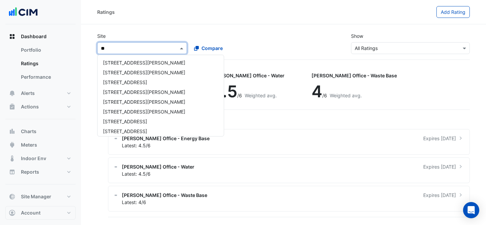
type input "***"
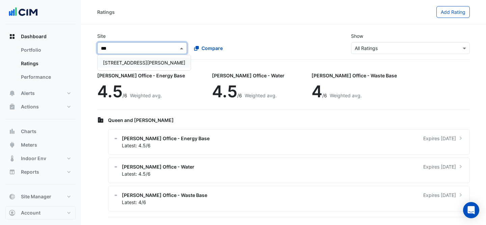
click at [136, 61] on span "[STREET_ADDRESS][PERSON_NAME]" at bounding box center [144, 63] width 82 height 6
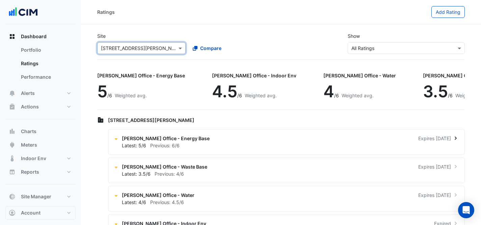
click at [208, 140] on div "[PERSON_NAME] Office - Energy Base Expires [DATE]" at bounding box center [290, 138] width 337 height 7
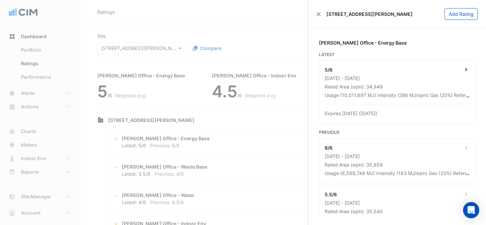
click at [418, 69] on div "5/6" at bounding box center [397, 70] width 145 height 8
click at [184, 114] on ngb-offcanvas-backdrop at bounding box center [243, 112] width 486 height 225
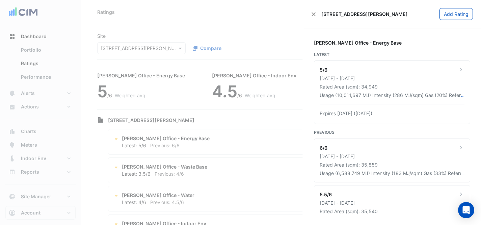
click at [189, 121] on ngb-offcanvas-backdrop at bounding box center [240, 112] width 481 height 225
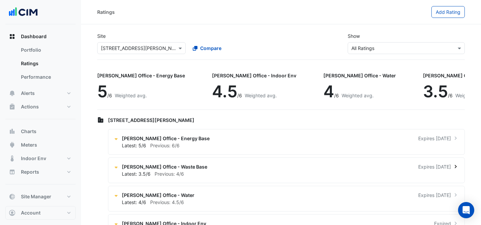
click at [219, 162] on div "[PERSON_NAME] Office - Waste Base Expires [DATE] Latest: 3.5/6 Previous: 4/6" at bounding box center [286, 170] width 357 height 26
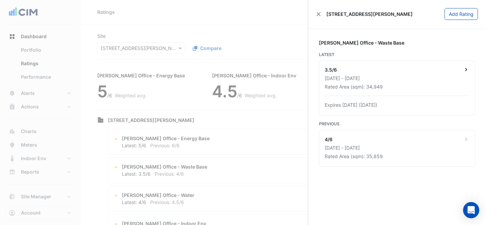
click at [392, 75] on div "[DATE] - [DATE]" at bounding box center [397, 78] width 145 height 7
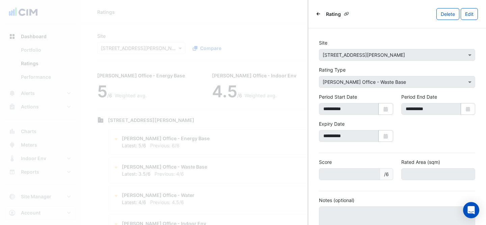
click at [318, 13] on icon "Back" at bounding box center [319, 13] width 4 height 3
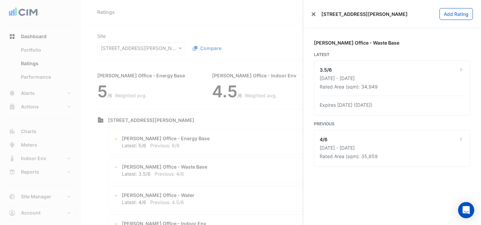
click at [317, 13] on div "[STREET_ADDRESS][PERSON_NAME]" at bounding box center [359, 13] width 97 height 7
click at [391, 72] on div "3.5/6" at bounding box center [392, 70] width 145 height 8
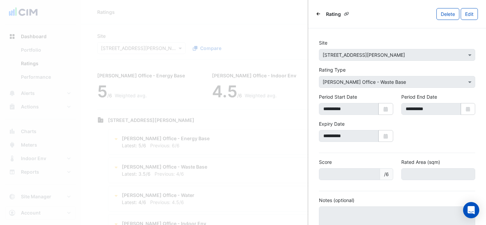
click at [316, 17] on div "Rating [GEOGRAPHIC_DATA] Edit" at bounding box center [397, 14] width 178 height 28
click at [318, 12] on icon "Back" at bounding box center [319, 14] width 4 height 4
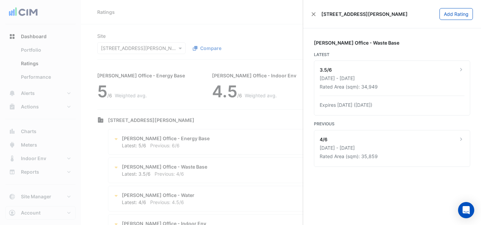
click at [318, 12] on div "[STREET_ADDRESS][PERSON_NAME]" at bounding box center [359, 13] width 97 height 7
click at [313, 13] on button "Close" at bounding box center [313, 14] width 5 height 5
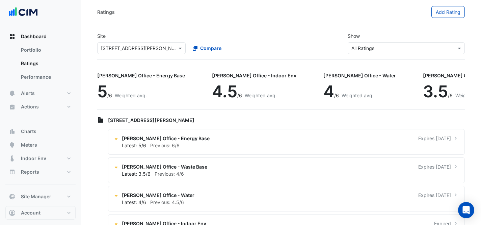
click at [283, 30] on div "Site Select a Site × [STREET_ADDRESS][PERSON_NAME] Compare Show Sustainability …" at bounding box center [281, 43] width 376 height 32
click at [253, 200] on div "Latest: 4/6 Previous: 4.5/6" at bounding box center [290, 202] width 337 height 7
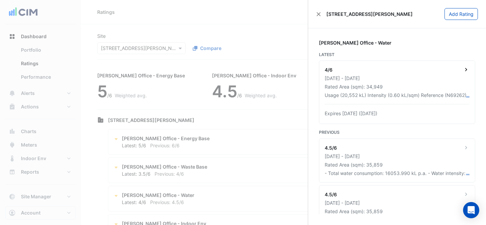
click at [426, 75] on div "[DATE] - [DATE]" at bounding box center [397, 78] width 145 height 7
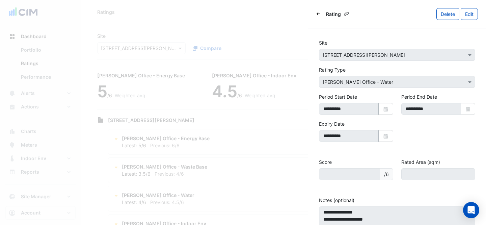
click at [322, 12] on div "Rating" at bounding box center [334, 13] width 36 height 9
click at [317, 13] on icon "Back" at bounding box center [319, 13] width 4 height 3
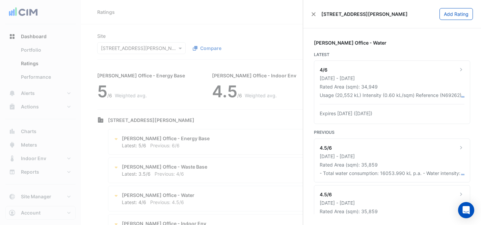
click at [313, 10] on div "[STREET_ADDRESS][PERSON_NAME] Add Rating" at bounding box center [392, 14] width 178 height 28
click at [313, 14] on button "Close" at bounding box center [313, 14] width 5 height 5
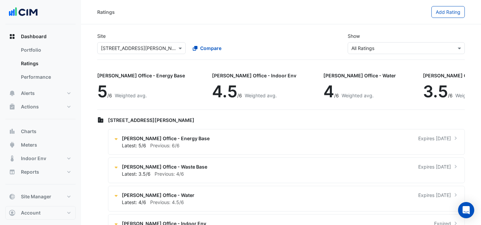
click at [112, 46] on input "text" at bounding box center [135, 48] width 68 height 7
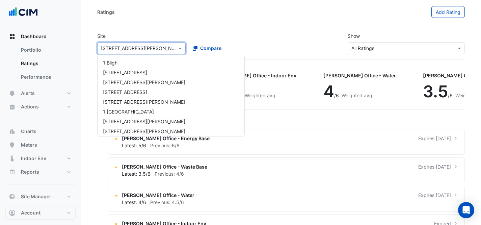
click at [112, 46] on input "text" at bounding box center [135, 48] width 68 height 7
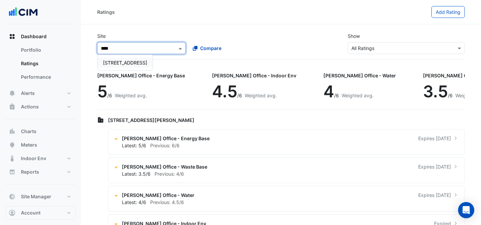
type input "*****"
click at [118, 66] on div "[STREET_ADDRESS]" at bounding box center [125, 63] width 55 height 10
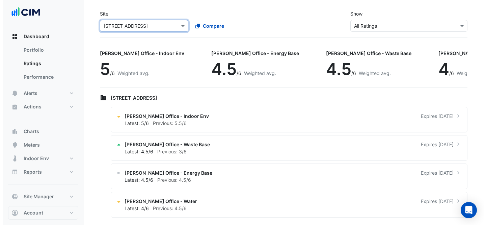
scroll to position [24, 0]
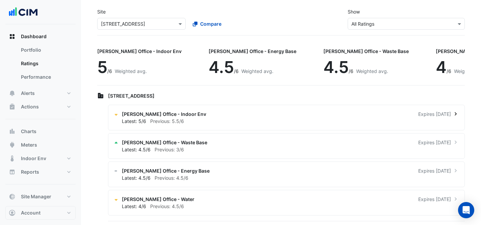
click at [316, 109] on div "[PERSON_NAME] Office - Indoor Env Expires [DATE] Latest: 5/6 Previous: 5.5/6" at bounding box center [286, 118] width 357 height 26
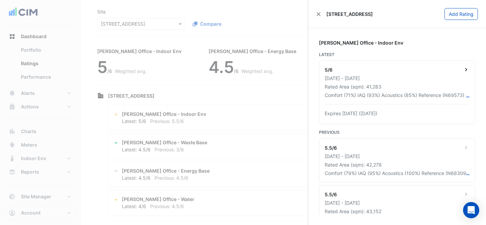
click at [385, 60] on div "5/6 [DATE] - [DATE] Rated Area (sqm): 41,283 Comfort (71%) IAQ (93%) Acoustics …" at bounding box center [397, 91] width 156 height 63
click at [209, 108] on ngb-offcanvas-backdrop at bounding box center [243, 112] width 486 height 225
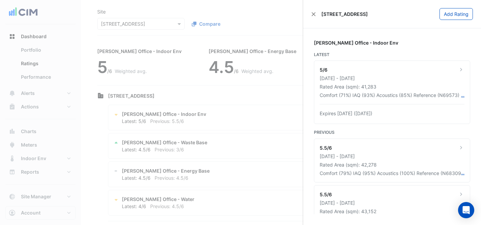
click at [209, 108] on ngb-offcanvas-backdrop at bounding box center [240, 112] width 481 height 225
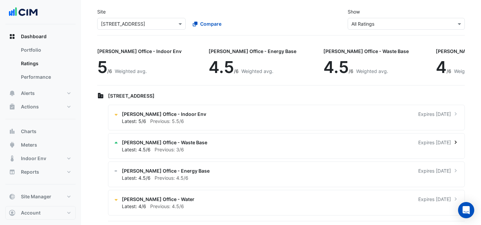
click at [153, 139] on span "[PERSON_NAME] Office - Waste Base" at bounding box center [164, 142] width 85 height 7
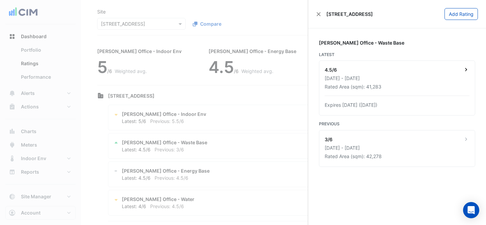
click at [424, 85] on div "Rated Area (sqm): 41,283" at bounding box center [397, 86] width 145 height 7
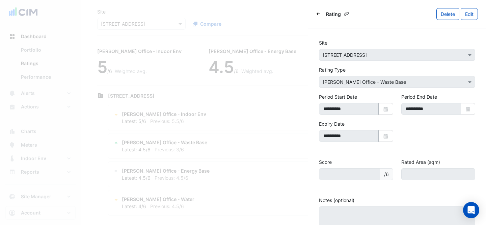
click at [319, 13] on icon "Back" at bounding box center [319, 14] width 4 height 4
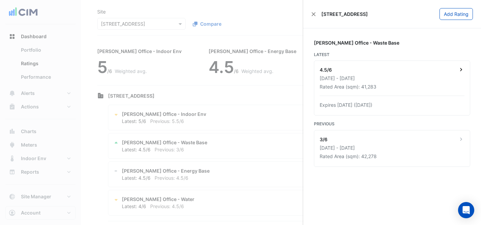
click at [443, 76] on div "[DATE] - [DATE]" at bounding box center [392, 78] width 145 height 7
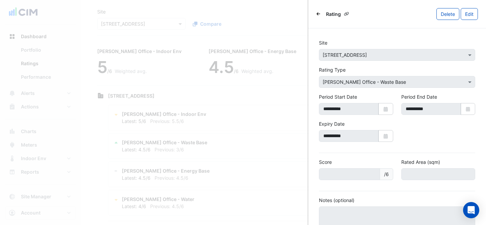
click at [319, 15] on icon "Back" at bounding box center [319, 14] width 4 height 4
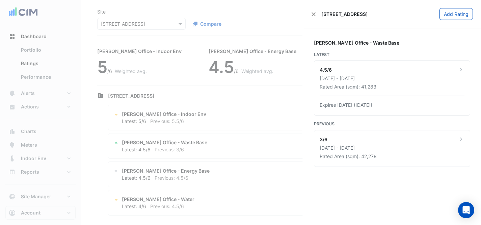
click at [319, 15] on div "[STREET_ADDRESS]" at bounding box center [339, 13] width 57 height 7
click at [314, 13] on button "Close" at bounding box center [313, 14] width 5 height 5
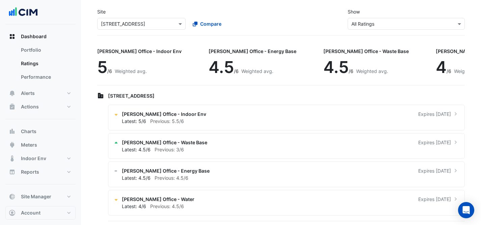
click at [284, 27] on div "Site Select a Site × [STREET_ADDRESS] Compare Show Sustainability Rating Types …" at bounding box center [281, 19] width 376 height 32
click at [232, 168] on div "[PERSON_NAME] Office - Energy Base Expires [DATE]" at bounding box center [290, 170] width 337 height 7
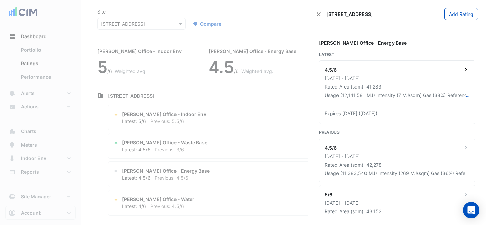
click at [415, 75] on div "[DATE] - [DATE]" at bounding box center [397, 78] width 145 height 7
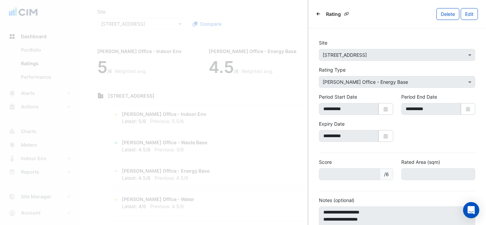
click at [317, 13] on icon "Back" at bounding box center [319, 14] width 4 height 4
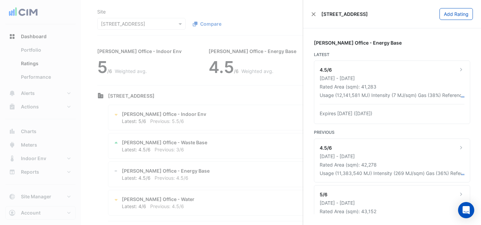
click at [251, 152] on ngb-offcanvas-backdrop at bounding box center [240, 112] width 481 height 225
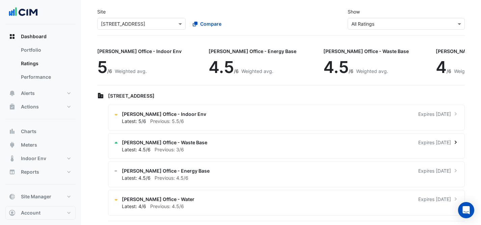
click at [252, 152] on div "Latest: 4.5/6 Previous: 3/6" at bounding box center [290, 149] width 337 height 7
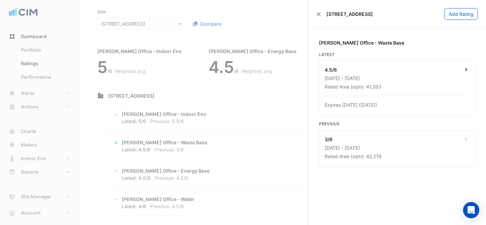
click at [407, 65] on div "4.5/6 [DATE] - [DATE] Rated Area (sqm): 41,283 Expires [DATE] ([DATE])" at bounding box center [397, 88] width 156 height 54
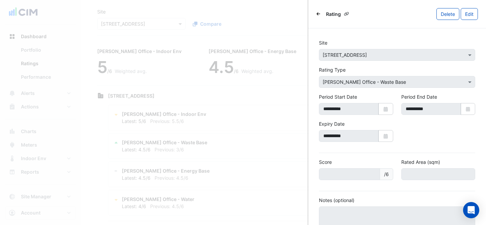
scroll to position [59, 0]
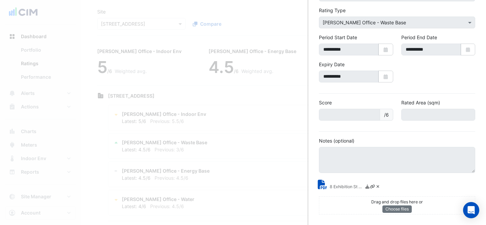
click at [204, 162] on ngb-offcanvas-backdrop at bounding box center [243, 112] width 486 height 225
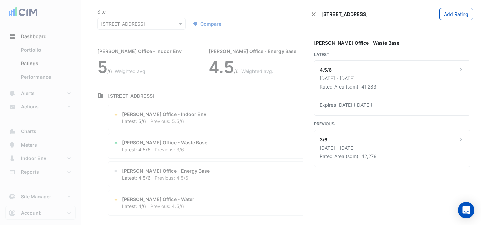
click at [205, 203] on ngb-offcanvas-backdrop at bounding box center [240, 112] width 481 height 225
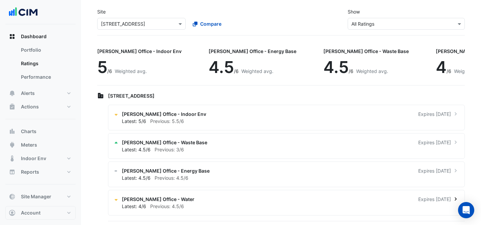
click at [216, 207] on div "Latest: 4/6 Previous: 4.5/6" at bounding box center [290, 206] width 337 height 7
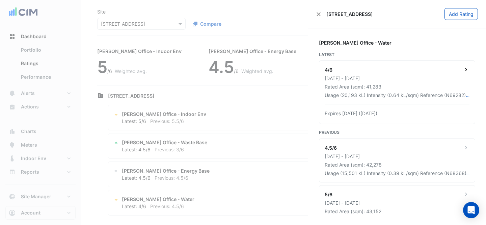
click at [435, 75] on div "[DATE] - [DATE]" at bounding box center [397, 78] width 145 height 7
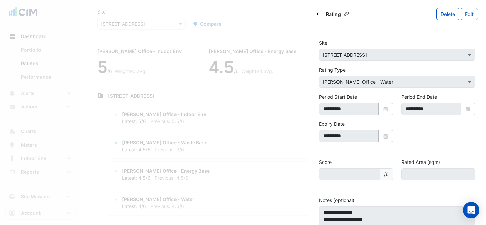
click at [316, 19] on div "Rating [GEOGRAPHIC_DATA] Edit" at bounding box center [397, 14] width 178 height 28
click at [317, 13] on icon "Back" at bounding box center [319, 14] width 4 height 4
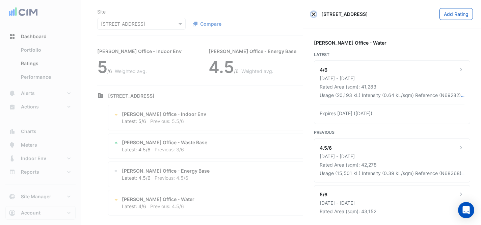
click at [313, 13] on button "Close" at bounding box center [313, 14] width 5 height 5
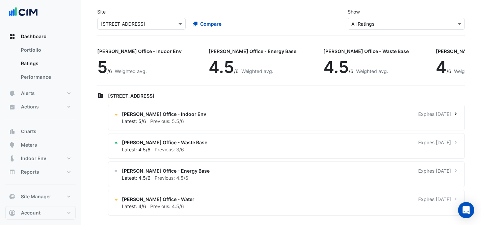
click at [212, 116] on div "[PERSON_NAME] Office - Indoor Env Expires [DATE]" at bounding box center [290, 113] width 337 height 7
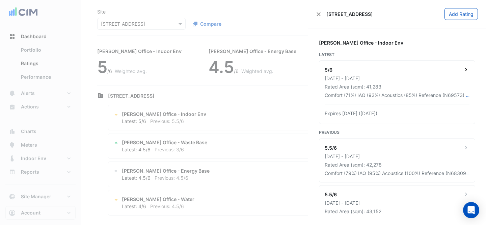
click at [447, 64] on div "5/6 [DATE] - [DATE] Rated Area (sqm): 41,283 Comfort (71%) IAQ (93%) Acoustics …" at bounding box center [397, 92] width 156 height 63
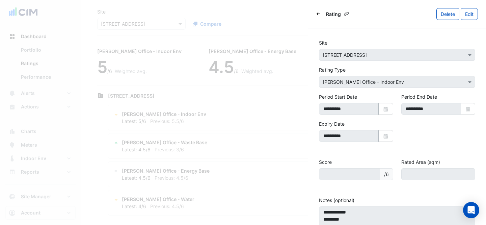
click at [253, 95] on ngb-offcanvas-backdrop at bounding box center [243, 112] width 486 height 225
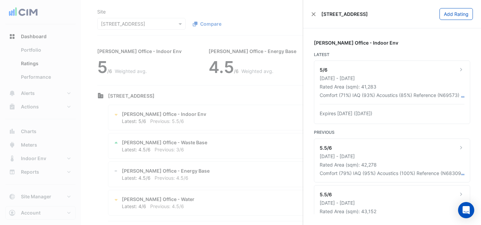
click at [236, 128] on ngb-offcanvas-backdrop at bounding box center [240, 112] width 481 height 225
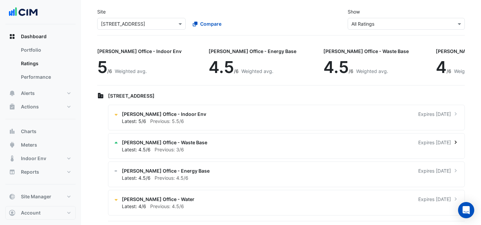
click at [237, 141] on div "[PERSON_NAME] Office - Waste Base Expires [DATE]" at bounding box center [290, 142] width 337 height 7
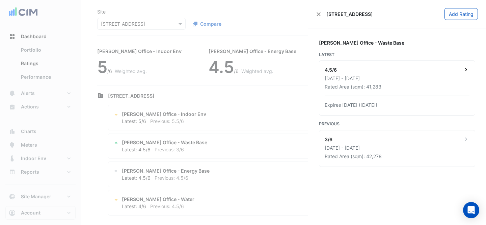
click at [416, 85] on div "Rated Area (sqm): 41,283" at bounding box center [397, 86] width 145 height 7
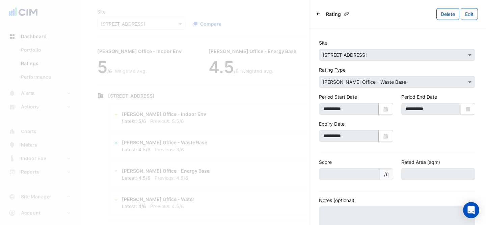
click at [318, 12] on icon "Back" at bounding box center [319, 14] width 4 height 4
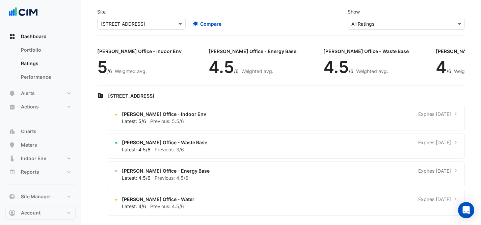
click at [140, 21] on ngb-offcanvas-backdrop at bounding box center [240, 112] width 481 height 225
click at [144, 23] on input "text" at bounding box center [135, 24] width 68 height 7
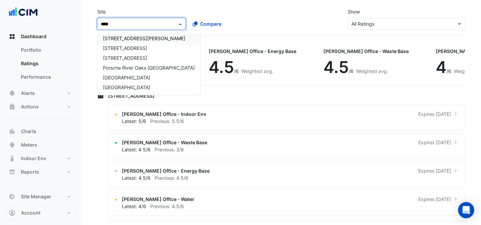
type input "*****"
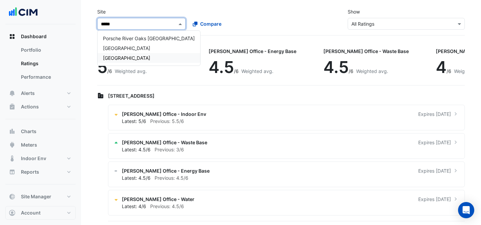
click at [152, 53] on div "[GEOGRAPHIC_DATA]" at bounding box center [149, 58] width 103 height 10
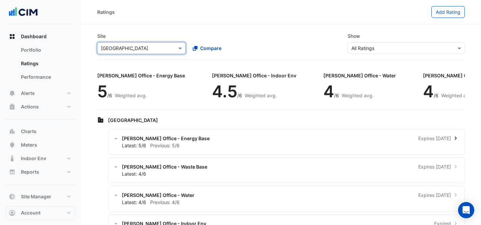
click at [231, 139] on div "[PERSON_NAME] Office - Energy Base Expires [DATE]" at bounding box center [290, 138] width 337 height 7
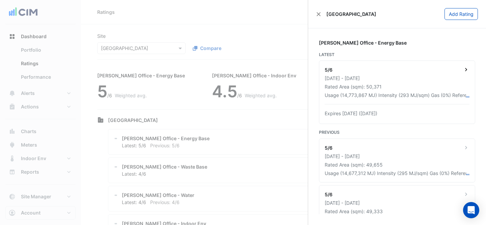
click at [387, 78] on div "[DATE] - [DATE]" at bounding box center [397, 78] width 145 height 7
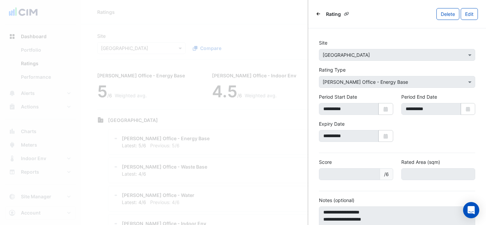
click at [318, 13] on icon "Back" at bounding box center [319, 13] width 4 height 3
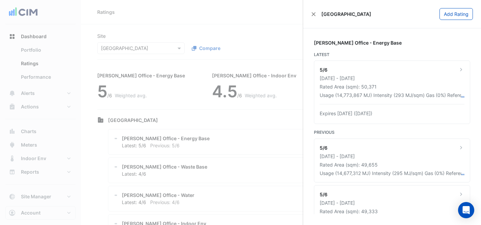
click at [175, 57] on ngb-offcanvas-backdrop at bounding box center [240, 112] width 481 height 225
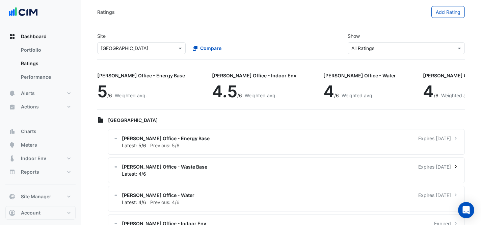
click at [250, 172] on div "Latest: 4/6" at bounding box center [290, 173] width 337 height 7
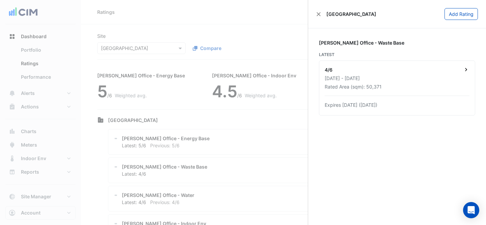
click at [398, 79] on div "[DATE] - [DATE]" at bounding box center [397, 78] width 145 height 7
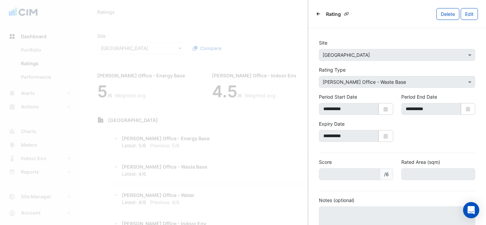
click at [317, 12] on icon "Back" at bounding box center [319, 14] width 4 height 4
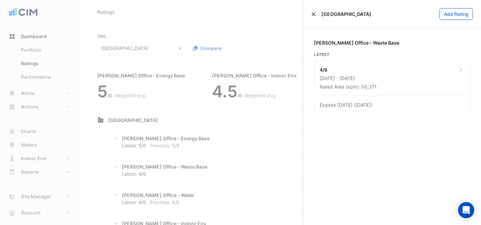
click at [319, 14] on div "[GEOGRAPHIC_DATA]" at bounding box center [341, 13] width 60 height 7
click at [315, 13] on button "Close" at bounding box center [313, 14] width 5 height 5
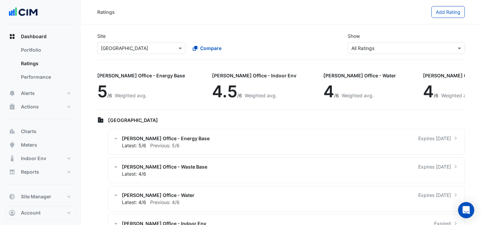
click at [267, 34] on div "Site Select a Site × [GEOGRAPHIC_DATA] Compare" at bounding box center [187, 43] width 188 height 22
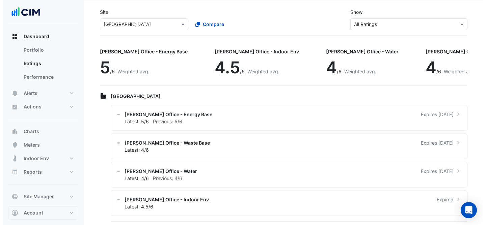
scroll to position [24, 0]
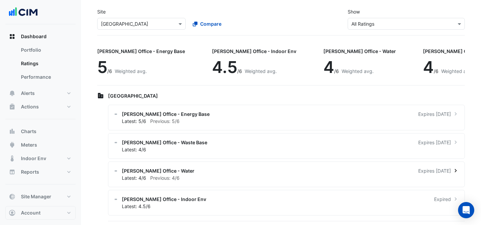
click at [211, 173] on div "[PERSON_NAME] Office - Water Expires [DATE]" at bounding box center [290, 170] width 337 height 7
click at [215, 175] on div "Latest: 4/6 Previous: 4/6" at bounding box center [290, 177] width 337 height 7
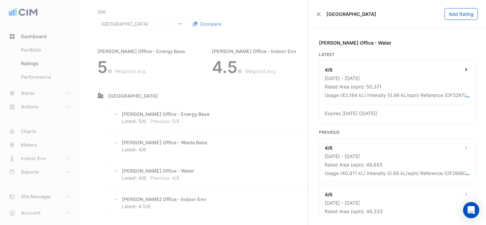
click at [383, 76] on div "[DATE] - [DATE]" at bounding box center [397, 78] width 145 height 7
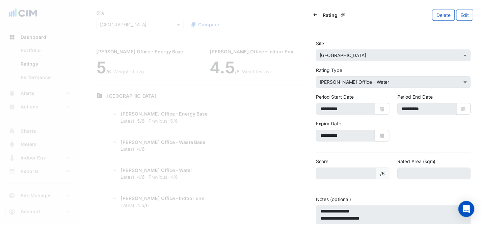
scroll to position [42, 0]
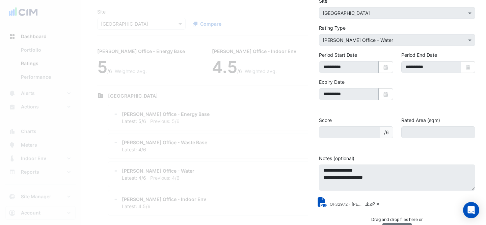
click at [206, 130] on ngb-offcanvas-backdrop at bounding box center [243, 112] width 486 height 225
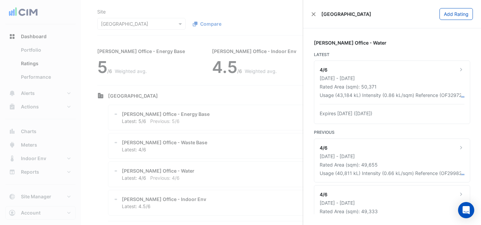
click at [206, 130] on ngb-offcanvas-backdrop at bounding box center [240, 112] width 481 height 225
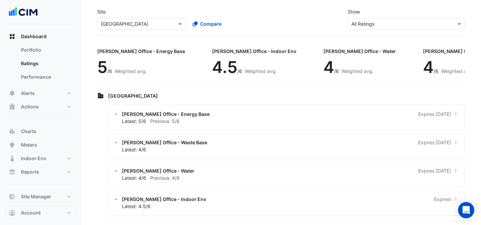
click at [122, 24] on input "text" at bounding box center [135, 24] width 68 height 7
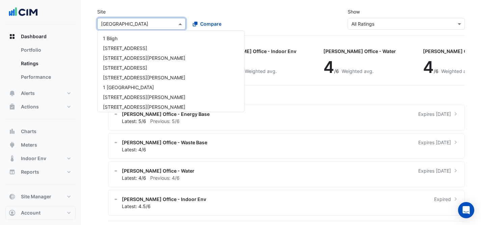
scroll to position [4390, 0]
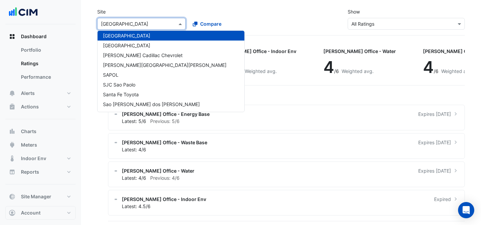
click at [122, 24] on input "text" at bounding box center [135, 24] width 68 height 7
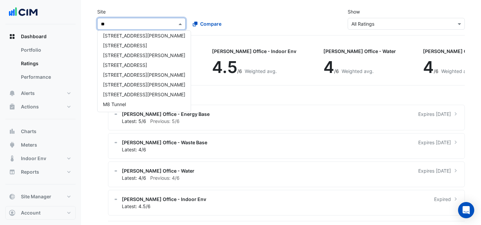
scroll to position [3, 0]
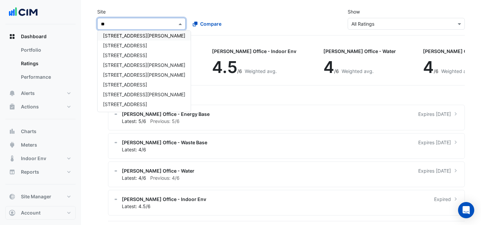
type input "***"
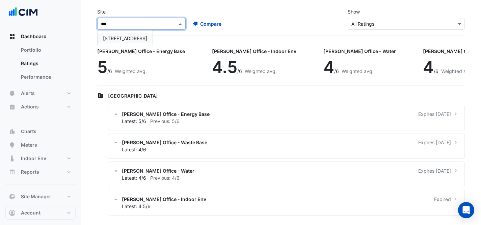
scroll to position [0, 0]
click at [135, 38] on span "[STREET_ADDRESS]" at bounding box center [125, 38] width 44 height 6
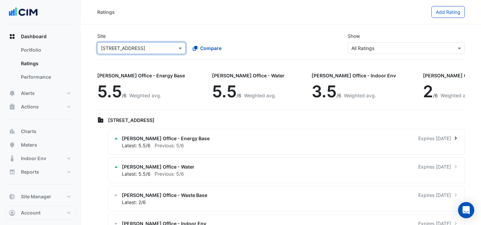
click at [201, 140] on div "[PERSON_NAME] Office - Energy Base Expires [DATE]" at bounding box center [290, 138] width 337 height 7
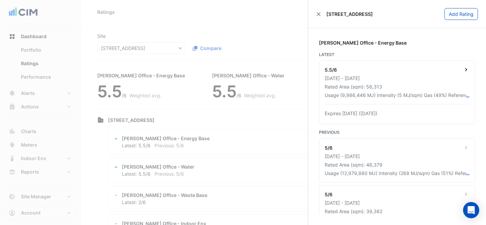
click at [390, 72] on div "5.5/6" at bounding box center [397, 70] width 145 height 8
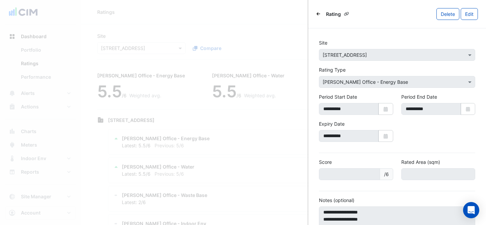
click at [317, 14] on icon "Back" at bounding box center [319, 13] width 4 height 3
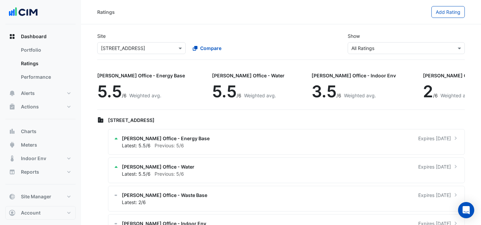
click at [252, 126] on ngb-offcanvas-backdrop at bounding box center [240, 112] width 481 height 225
click at [242, 172] on div "Latest: 5.5/6 Previous: 5/6" at bounding box center [290, 173] width 337 height 7
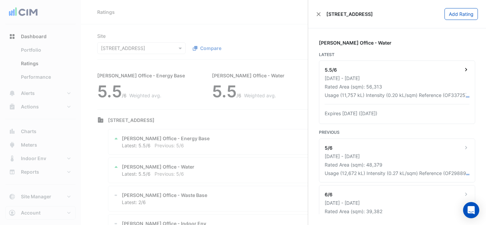
click at [374, 92] on div "Usage (11,757 kL) Intensity (0.20 kL/sqm) Reference (OF33725) PremiseID (P3101)" at bounding box center [395, 95] width 141 height 7
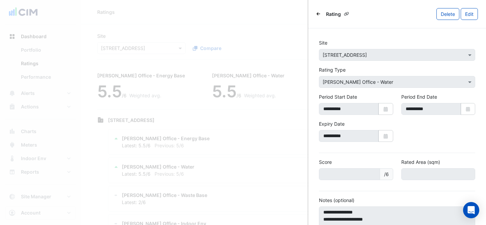
click at [317, 14] on icon "Back" at bounding box center [319, 13] width 4 height 3
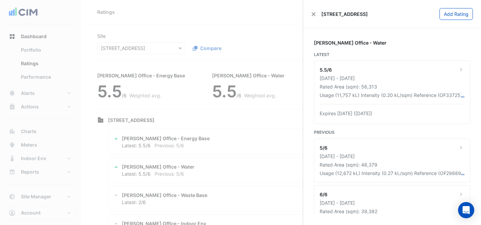
click at [317, 14] on div "[STREET_ADDRESS]" at bounding box center [339, 13] width 57 height 7
click at [313, 12] on button "Close" at bounding box center [313, 14] width 5 height 5
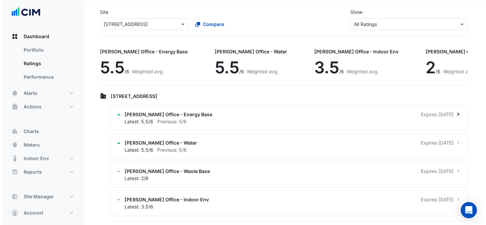
scroll to position [24, 0]
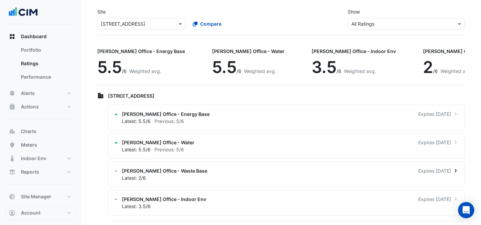
click at [291, 174] on div "[PERSON_NAME] Office - Waste Base Expires [DATE]" at bounding box center [290, 170] width 337 height 7
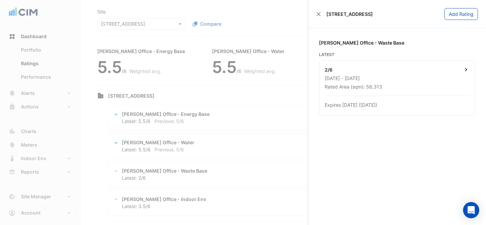
click at [403, 79] on div "[DATE] - [DATE]" at bounding box center [397, 78] width 145 height 7
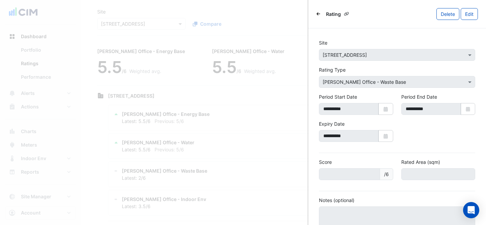
click at [319, 15] on icon "Back" at bounding box center [319, 14] width 4 height 4
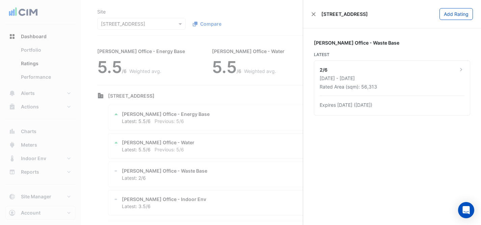
click at [319, 15] on div "[STREET_ADDRESS]" at bounding box center [339, 13] width 57 height 7
click at [369, 74] on div "2/6" at bounding box center [392, 70] width 145 height 8
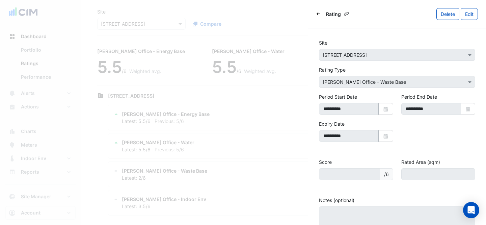
click at [320, 14] on icon "Back" at bounding box center [319, 13] width 4 height 3
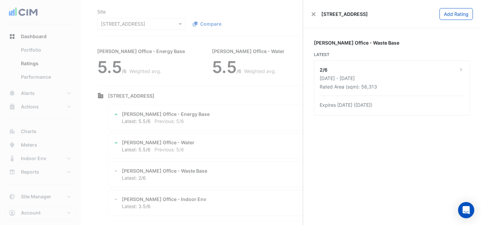
click at [320, 14] on div "[STREET_ADDRESS]" at bounding box center [339, 13] width 57 height 7
click at [315, 13] on button "Close" at bounding box center [313, 14] width 5 height 5
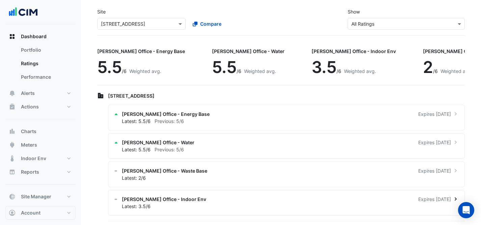
click at [240, 203] on div "Latest: 3.5/6" at bounding box center [290, 206] width 337 height 7
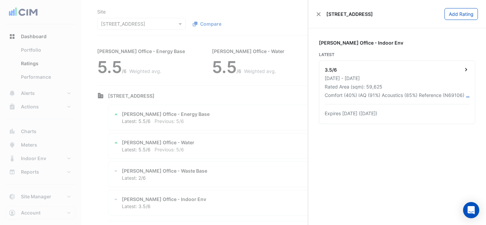
click at [428, 88] on div "Rated Area (sqm): 59,625" at bounding box center [397, 86] width 145 height 7
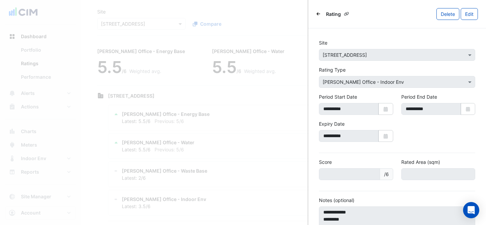
click at [317, 18] on div "Rating" at bounding box center [334, 13] width 36 height 9
click at [318, 14] on icon "Back" at bounding box center [319, 14] width 4 height 4
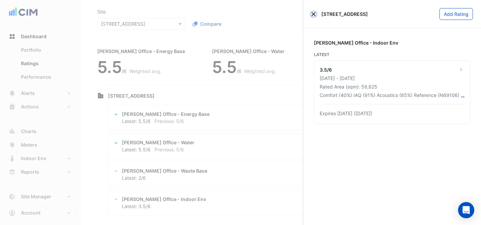
click at [311, 14] on button "Close" at bounding box center [313, 14] width 5 height 5
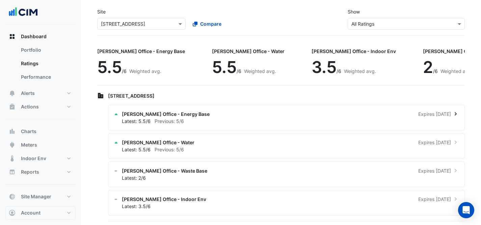
click at [264, 128] on div "[PERSON_NAME] Office - Energy Base Expires [DATE] Latest: 5.5/6 Previous: 5/6" at bounding box center [286, 118] width 357 height 26
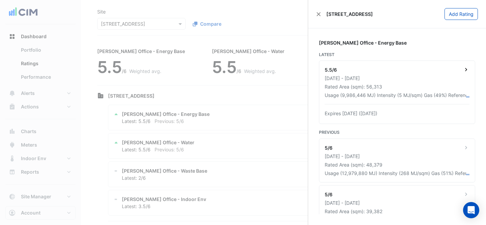
click at [394, 88] on div "Rated Area (sqm): 56,313" at bounding box center [397, 86] width 145 height 7
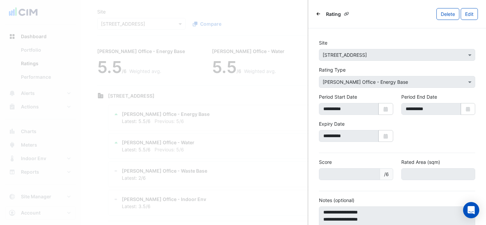
click at [318, 15] on icon "Back" at bounding box center [319, 13] width 4 height 3
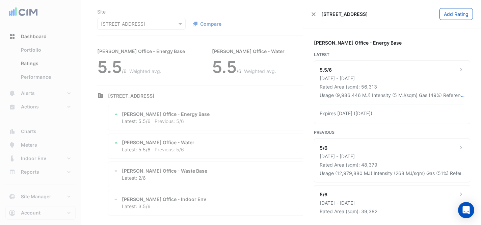
click at [258, 145] on ngb-offcanvas-backdrop at bounding box center [240, 112] width 481 height 225
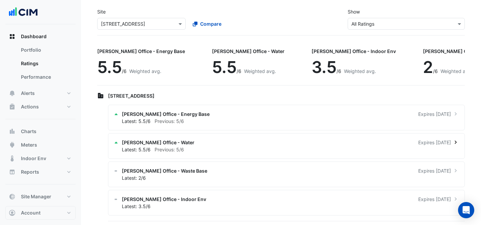
click at [264, 152] on div "Latest: 5.5/6 Previous: 5/6" at bounding box center [290, 149] width 337 height 7
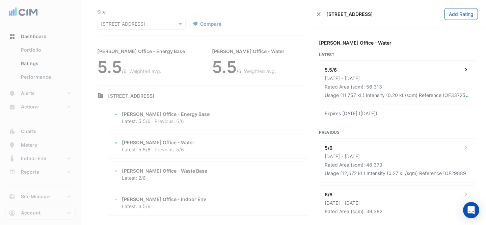
click at [407, 85] on div "Rated Area (sqm): 56,313" at bounding box center [397, 86] width 145 height 7
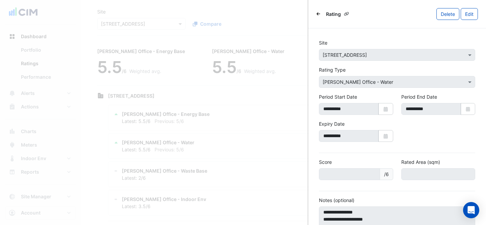
click at [316, 12] on div "Rating [GEOGRAPHIC_DATA] Edit" at bounding box center [397, 14] width 178 height 28
click at [317, 14] on icon "Back" at bounding box center [319, 13] width 4 height 3
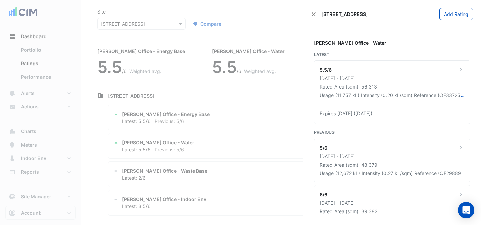
click at [260, 167] on ngb-offcanvas-backdrop at bounding box center [240, 112] width 481 height 225
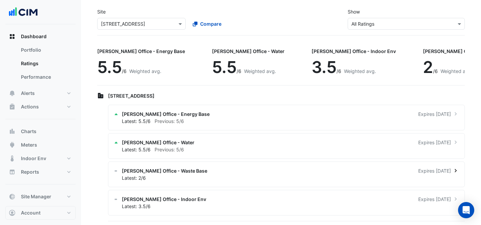
click at [258, 177] on div "Latest: 2/6" at bounding box center [290, 177] width 337 height 7
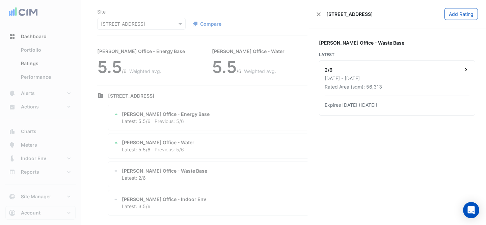
click at [432, 76] on div "[DATE] - [DATE]" at bounding box center [397, 78] width 145 height 7
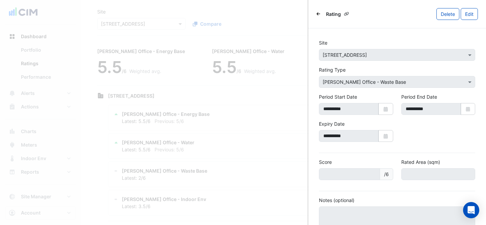
click at [317, 13] on icon "Back" at bounding box center [319, 14] width 4 height 4
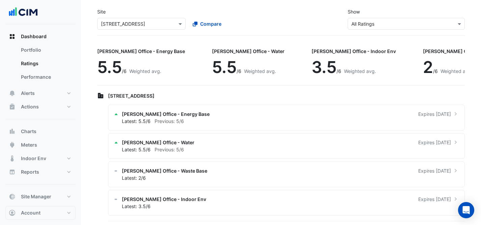
click at [284, 125] on ngb-offcanvas-backdrop at bounding box center [240, 112] width 481 height 225
click at [276, 205] on div "Latest: 3.5/6" at bounding box center [290, 206] width 337 height 7
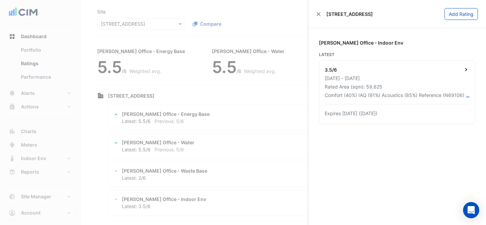
click at [371, 78] on div "[DATE] - [DATE]" at bounding box center [397, 78] width 145 height 7
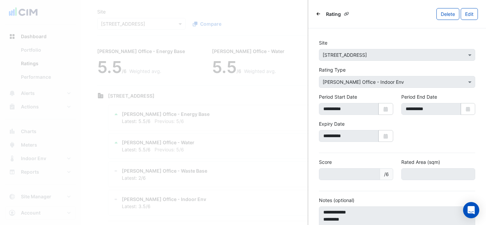
click at [315, 11] on div "Rating [GEOGRAPHIC_DATA] Edit" at bounding box center [397, 14] width 178 height 28
click at [321, 14] on div "Rating" at bounding box center [334, 13] width 36 height 9
click at [319, 14] on icon "Back" at bounding box center [319, 13] width 4 height 3
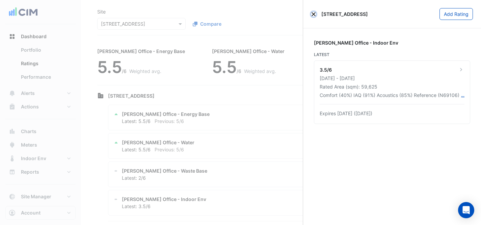
click at [315, 14] on button "Close" at bounding box center [313, 14] width 5 height 5
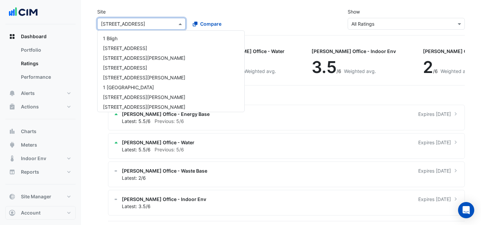
click at [118, 27] on div "× [STREET_ADDRESS]" at bounding box center [123, 23] width 44 height 7
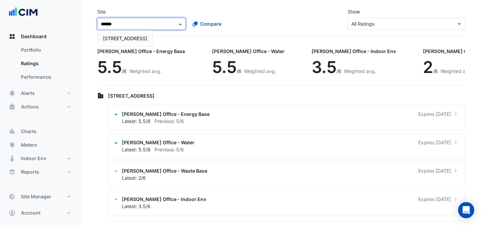
type input "*******"
click at [126, 35] on span "[STREET_ADDRESS]" at bounding box center [125, 38] width 44 height 6
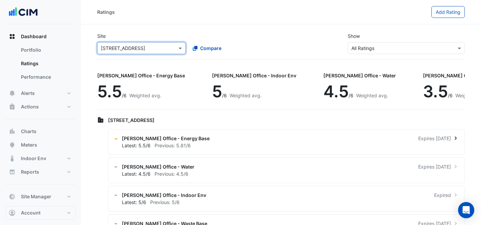
click at [207, 147] on div "Latest: 5.5/6 Previous: 5.81/6" at bounding box center [290, 145] width 337 height 7
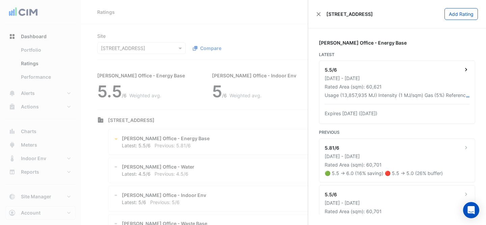
click at [404, 75] on div "[DATE] - [DATE]" at bounding box center [397, 78] width 145 height 7
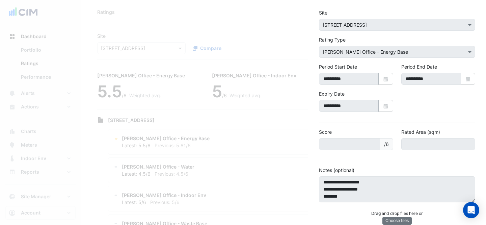
scroll to position [42, 0]
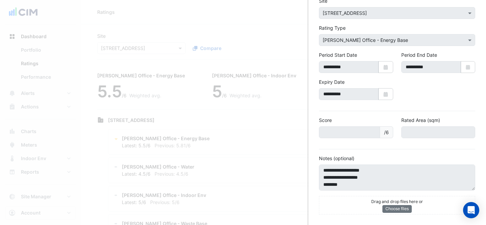
click at [177, 132] on ngb-offcanvas-backdrop at bounding box center [243, 112] width 486 height 225
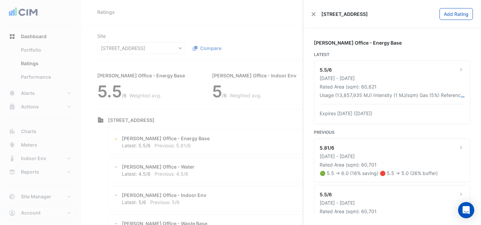
click at [216, 124] on ngb-offcanvas-backdrop at bounding box center [240, 112] width 481 height 225
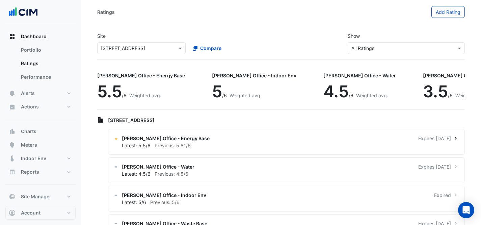
click at [256, 148] on div "Latest: 5.5/6 Previous: 5.81/6" at bounding box center [290, 145] width 337 height 7
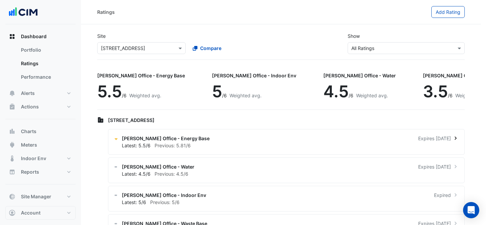
click at [256, 148] on ngb-offcanvas-backdrop at bounding box center [243, 112] width 486 height 225
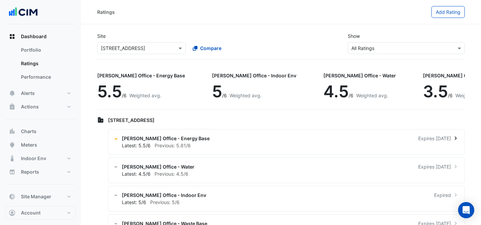
click at [258, 140] on div "[PERSON_NAME] Office - Energy Base Expires [DATE]" at bounding box center [290, 138] width 337 height 7
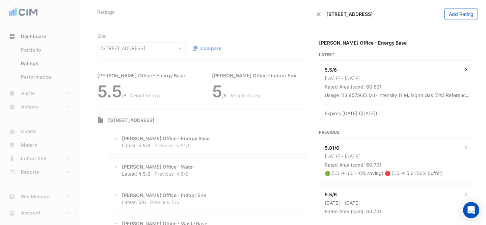
click at [439, 76] on div "[DATE] - [DATE]" at bounding box center [397, 78] width 145 height 7
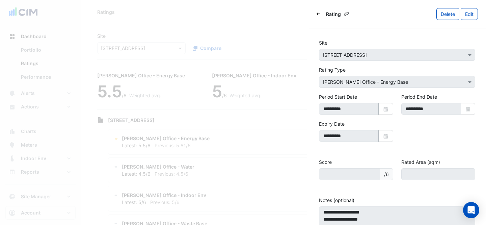
click at [318, 12] on icon "Back" at bounding box center [319, 14] width 4 height 4
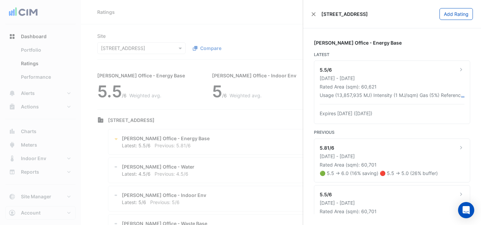
click at [318, 12] on div "[STREET_ADDRESS]" at bounding box center [339, 13] width 57 height 7
click at [313, 14] on button "Close" at bounding box center [313, 14] width 5 height 5
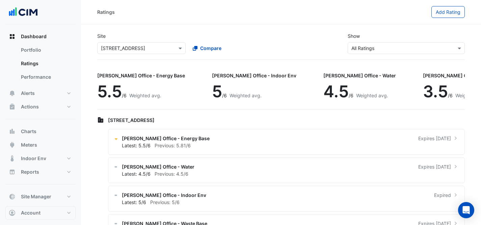
click at [294, 48] on div "Site Select a Site × [STREET_ADDRESS] Compare Show Sustainability Rating Types …" at bounding box center [281, 43] width 376 height 32
click at [341, 160] on div "[PERSON_NAME] Office - Water Expires [DATE] Latest: 4.5/6 Previous: 4.5/6" at bounding box center [286, 170] width 357 height 26
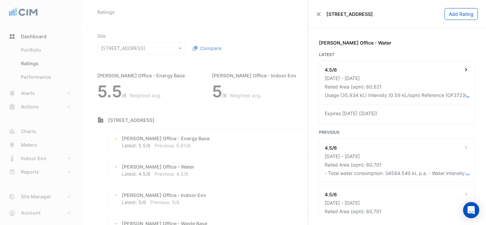
click at [395, 69] on div "4.5/6" at bounding box center [397, 70] width 145 height 8
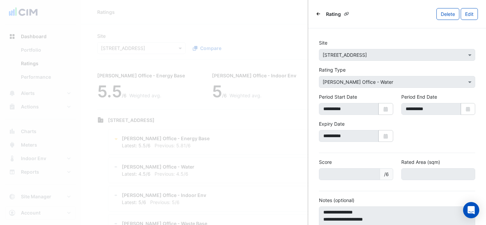
click at [321, 16] on div "Rating" at bounding box center [334, 13] width 36 height 9
click at [319, 15] on icon "Back" at bounding box center [319, 14] width 4 height 4
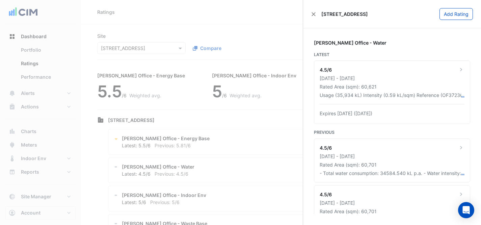
click at [318, 14] on div "[STREET_ADDRESS]" at bounding box center [339, 13] width 57 height 7
click at [317, 14] on div "[STREET_ADDRESS]" at bounding box center [339, 13] width 57 height 7
click at [313, 14] on button "Close" at bounding box center [313, 14] width 5 height 5
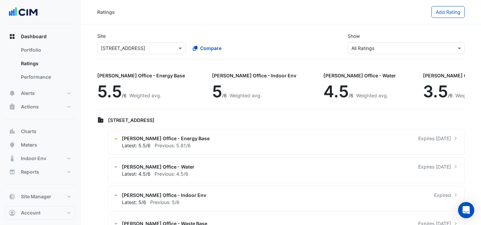
click at [278, 53] on div "Compare" at bounding box center [232, 48] width 91 height 12
click at [349, 191] on div "[PERSON_NAME] Office - Indoor Env Expired Latest: 5/6 Previous: 5/6" at bounding box center [286, 199] width 357 height 26
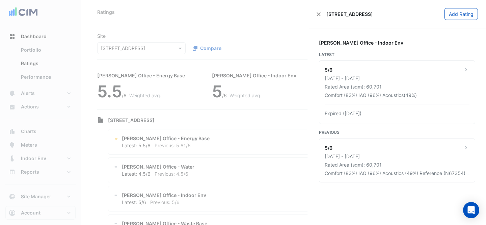
click at [261, 165] on ngb-offcanvas-backdrop at bounding box center [243, 112] width 486 height 225
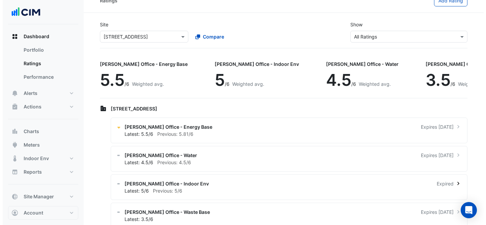
scroll to position [24, 0]
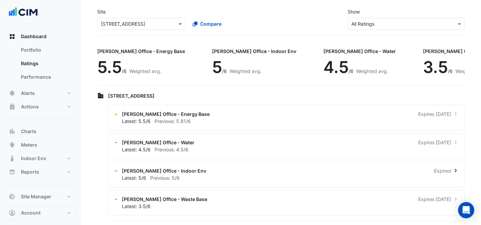
click at [248, 194] on div "[PERSON_NAME] Office - Waste Base Expires [DATE] Latest: 3.5/6" at bounding box center [286, 203] width 357 height 26
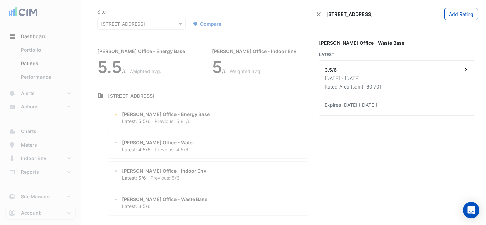
click at [386, 77] on div "[DATE] - [DATE]" at bounding box center [397, 78] width 145 height 7
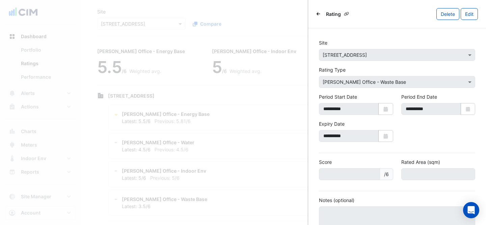
click at [319, 15] on icon "Back" at bounding box center [319, 14] width 4 height 4
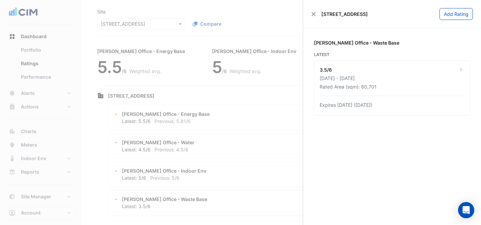
click at [319, 15] on div "[STREET_ADDRESS]" at bounding box center [339, 13] width 57 height 7
click at [316, 14] on button "Close" at bounding box center [313, 14] width 5 height 5
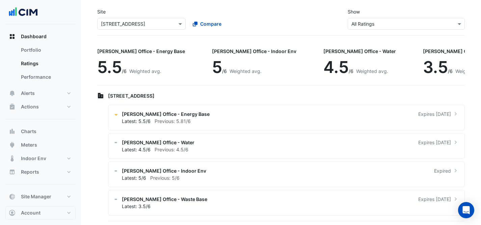
click at [142, 19] on div "Select a Site × [STREET_ADDRESS]" at bounding box center [141, 24] width 88 height 12
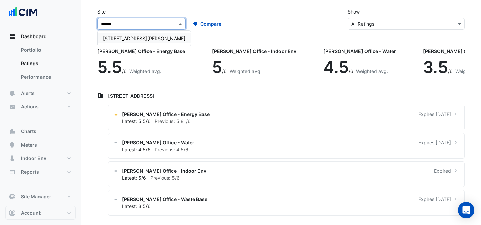
type input "*******"
click at [143, 36] on div "[STREET_ADDRESS][PERSON_NAME]" at bounding box center [144, 38] width 93 height 10
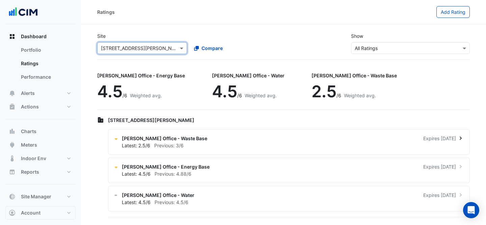
click at [313, 138] on div "[PERSON_NAME] Office - Waste Base Expires [DATE]" at bounding box center [293, 138] width 342 height 7
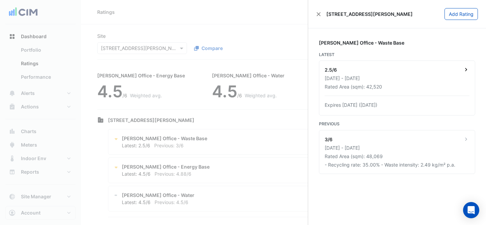
click at [406, 73] on div "2.5/6" at bounding box center [397, 70] width 145 height 8
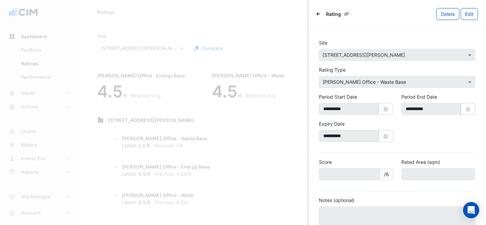
scroll to position [42, 0]
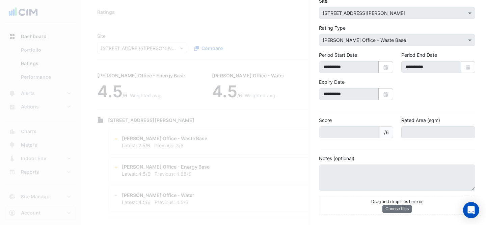
drag, startPoint x: 262, startPoint y: 16, endPoint x: 266, endPoint y: 17, distance: 4.1
click at [261, 16] on ngb-offcanvas-backdrop at bounding box center [243, 112] width 486 height 225
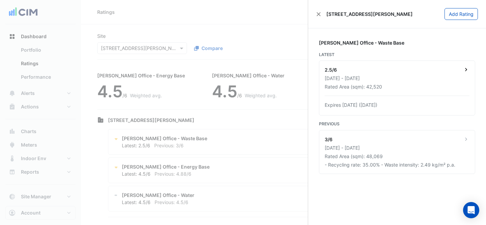
click at [418, 80] on div "[DATE] - [DATE]" at bounding box center [397, 78] width 145 height 7
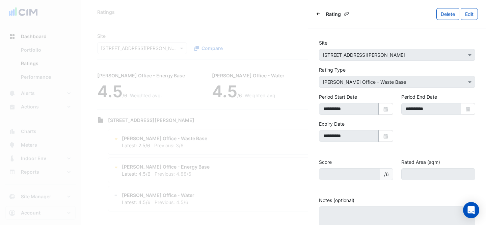
click at [318, 13] on icon "Back" at bounding box center [319, 14] width 4 height 4
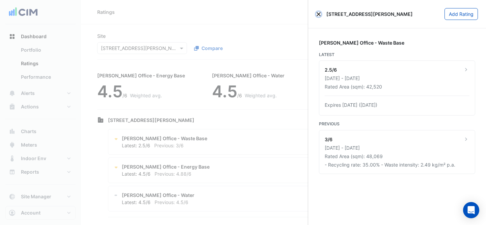
click at [318, 13] on button "Close" at bounding box center [318, 14] width 5 height 5
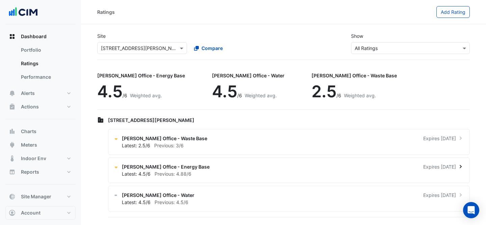
click at [220, 176] on div "Latest: 4.5/6 Previous: 4.88/6" at bounding box center [293, 173] width 342 height 7
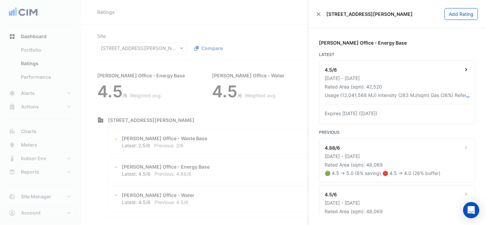
click at [371, 84] on div "Rated Area (sqm): 42,520" at bounding box center [397, 86] width 145 height 7
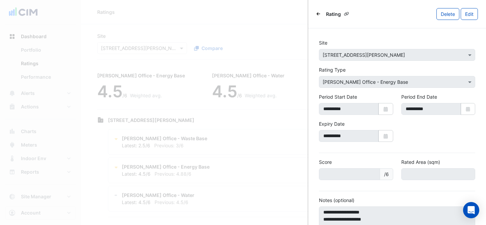
click at [321, 15] on div "Rating" at bounding box center [334, 13] width 36 height 9
click at [320, 14] on icon "Back" at bounding box center [319, 14] width 4 height 4
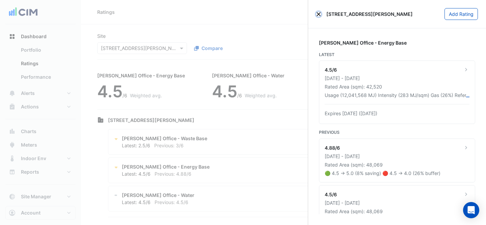
click at [320, 14] on button "Close" at bounding box center [318, 14] width 5 height 5
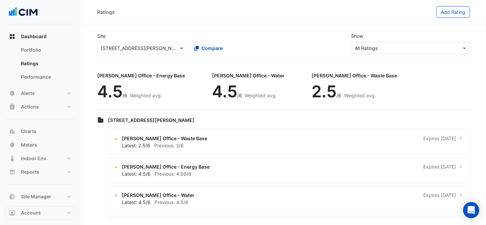
click at [286, 35] on div "Site Select a Site × [STREET_ADDRESS][PERSON_NAME] Compare Show Sustainability …" at bounding box center [283, 43] width 381 height 32
click at [329, 210] on div "[PERSON_NAME] Office - Water Expires [DATE] Latest: 4.5/6 Previous: 4.5/6" at bounding box center [289, 199] width 362 height 26
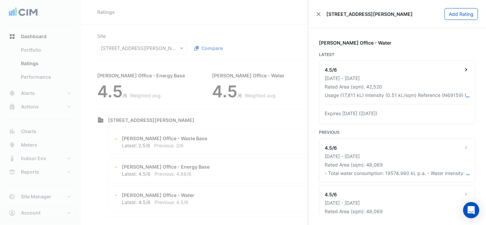
click at [418, 85] on div "Rated Area (sqm): 42,520" at bounding box center [397, 86] width 145 height 7
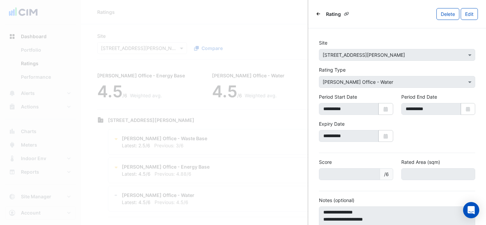
click at [318, 12] on icon "Back" at bounding box center [319, 14] width 4 height 4
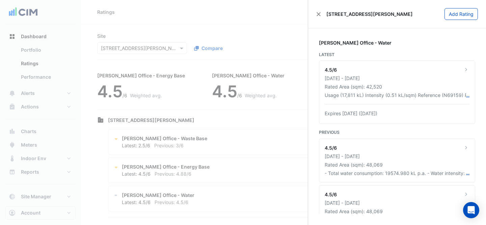
click at [259, 67] on ngb-offcanvas-backdrop at bounding box center [243, 112] width 486 height 225
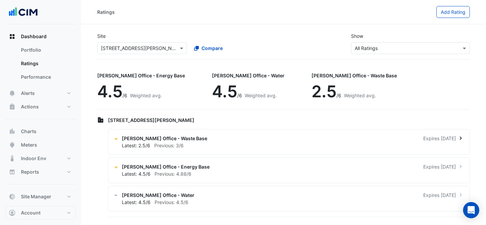
click at [269, 153] on div "[PERSON_NAME] Office - Waste Base Expires [DATE] Latest: 2.5/6 Previous: 3/6" at bounding box center [289, 142] width 362 height 26
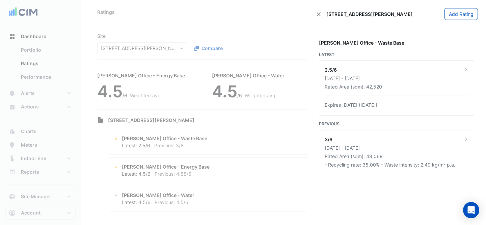
click at [400, 60] on div "Latest 2.5/6 [DATE] - [DATE] Rated Area (sqm): 42,520 Expires [DATE] ([DATE])" at bounding box center [397, 84] width 156 height 64
click at [402, 80] on div "[DATE] - [DATE]" at bounding box center [397, 78] width 145 height 7
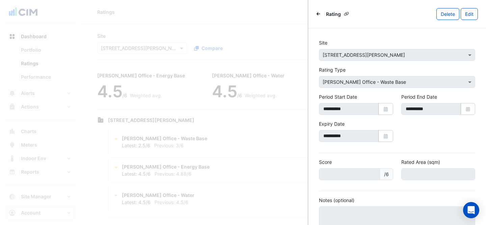
click at [199, 109] on ngb-offcanvas-backdrop at bounding box center [243, 112] width 486 height 225
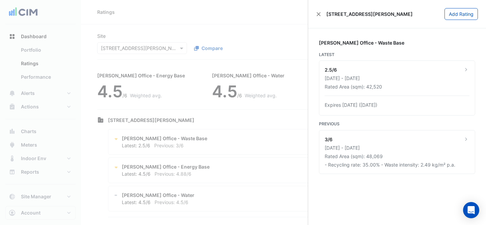
click at [218, 177] on ngb-offcanvas-backdrop at bounding box center [243, 112] width 486 height 225
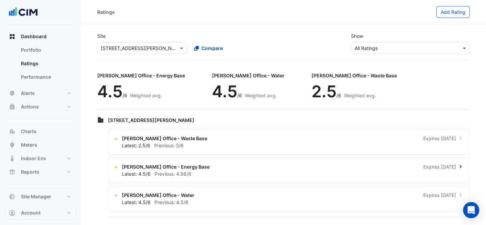
click at [219, 173] on div "Latest: 4.5/6 Previous: 4.88/6" at bounding box center [293, 173] width 342 height 7
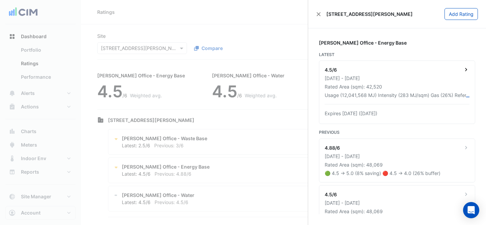
click at [446, 80] on div "[DATE] - [DATE]" at bounding box center [397, 78] width 145 height 7
click at [229, 106] on ngb-offcanvas-backdrop at bounding box center [243, 112] width 486 height 225
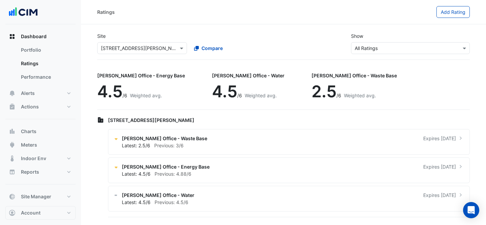
click at [242, 184] on ngb-offcanvas-backdrop at bounding box center [243, 112] width 486 height 225
click at [249, 199] on div "Latest: 4.5/6 Previous: 4.5/6" at bounding box center [293, 202] width 342 height 7
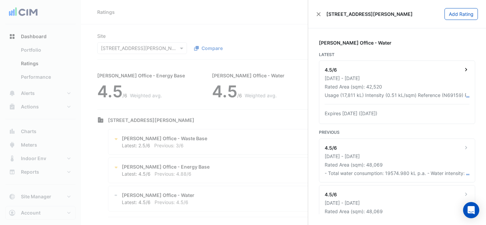
click at [450, 80] on div "[DATE] - [DATE]" at bounding box center [397, 78] width 145 height 7
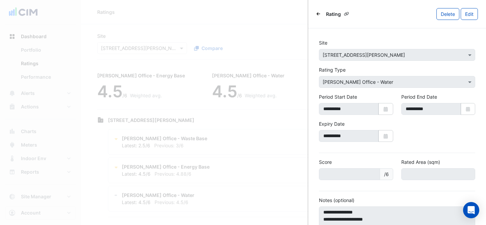
click at [317, 12] on icon "Back" at bounding box center [319, 14] width 4 height 4
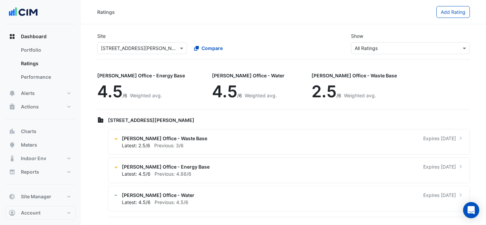
click at [264, 34] on ngb-offcanvas-backdrop at bounding box center [243, 112] width 486 height 225
click at [148, 49] on input "text" at bounding box center [135, 48] width 69 height 7
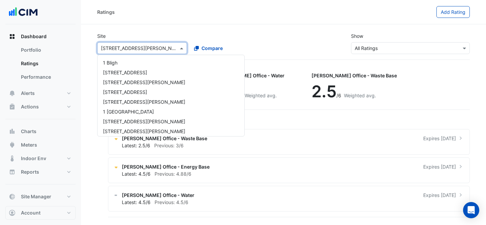
scroll to position [1589, 0]
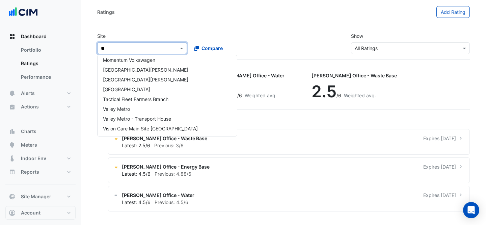
type input "***"
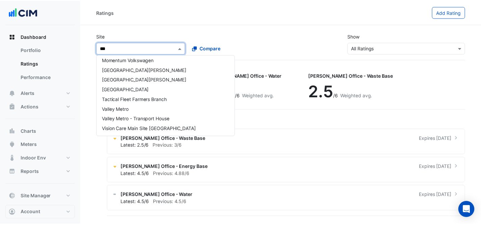
scroll to position [0, 0]
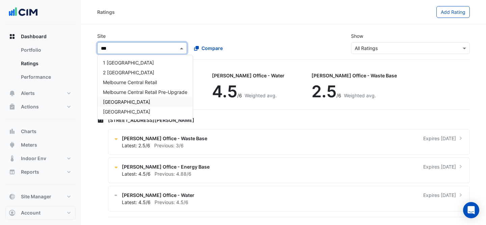
click at [165, 103] on div "[GEOGRAPHIC_DATA]" at bounding box center [145, 102] width 95 height 10
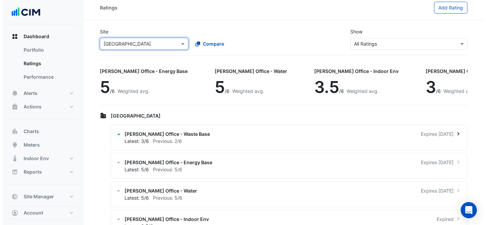
scroll to position [11, 0]
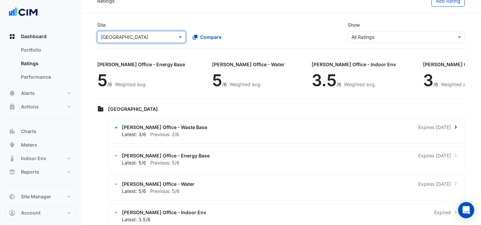
click at [318, 130] on div "[PERSON_NAME] Office - Waste Base Expires [DATE]" at bounding box center [290, 127] width 337 height 7
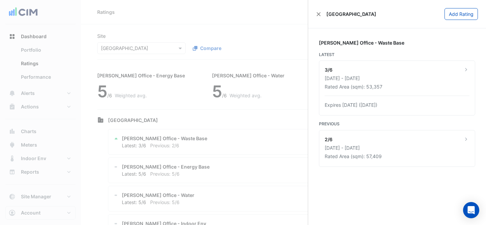
scroll to position [11, 0]
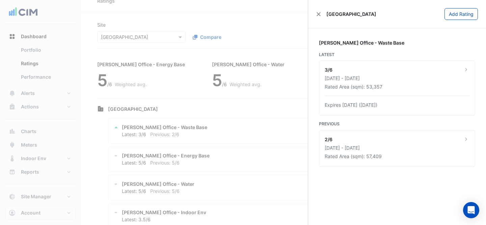
click at [288, 149] on ngb-offcanvas-backdrop at bounding box center [243, 112] width 486 height 225
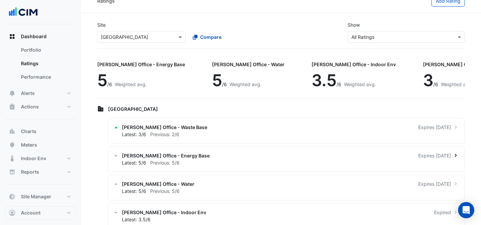
click at [301, 159] on div "Latest: 5/6 Previous: 5/6" at bounding box center [290, 162] width 337 height 7
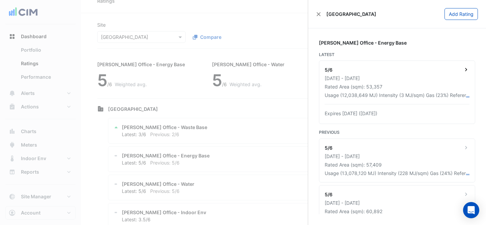
click at [412, 94] on div "Usage (12,038,649 MJ) Intensity (3 MJ/sqm) Gas (23%) Reference (N68998) Premise…" at bounding box center [395, 95] width 141 height 7
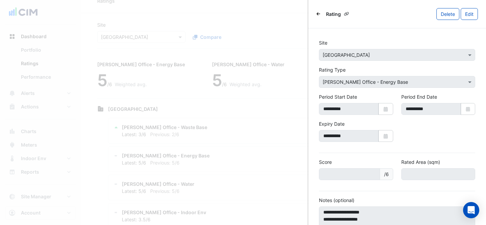
click at [222, 138] on ngb-offcanvas-backdrop at bounding box center [243, 112] width 486 height 225
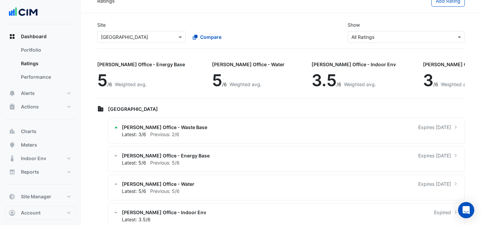
click at [249, 157] on ngb-offcanvas-backdrop at bounding box center [240, 112] width 481 height 225
click at [245, 196] on div "NABERS Office - Water Expires in 1 months Latest: 5/6 Previous: 5/6" at bounding box center [286, 188] width 357 height 26
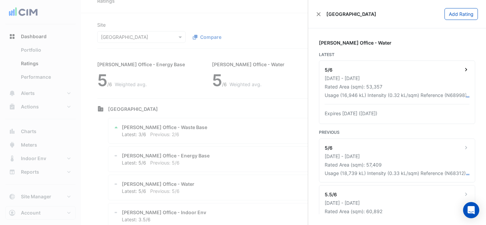
click at [407, 75] on div "[DATE] - [DATE]" at bounding box center [397, 78] width 145 height 7
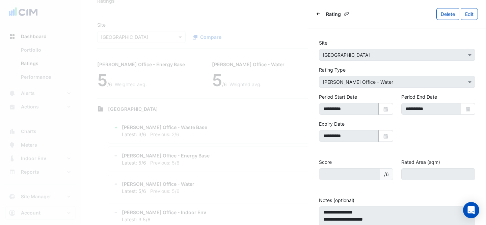
click at [319, 12] on icon "Back" at bounding box center [319, 14] width 4 height 4
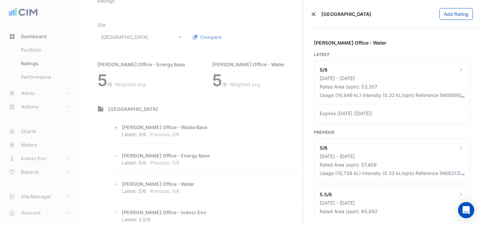
click at [319, 12] on div "[GEOGRAPHIC_DATA]" at bounding box center [341, 13] width 60 height 7
click at [315, 13] on button "Close" at bounding box center [313, 14] width 5 height 5
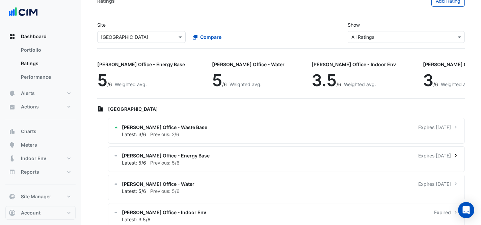
click at [252, 150] on div "[PERSON_NAME] Office - Energy Base Expires [DATE] Latest: 5/6 Previous: 5/6" at bounding box center [286, 159] width 357 height 26
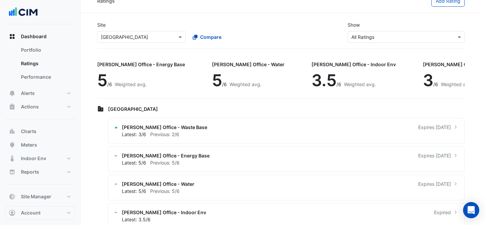
drag, startPoint x: 240, startPoint y: 26, endPoint x: 306, endPoint y: 12, distance: 67.0
click at [241, 26] on ngb-offcanvas-backdrop at bounding box center [243, 112] width 486 height 225
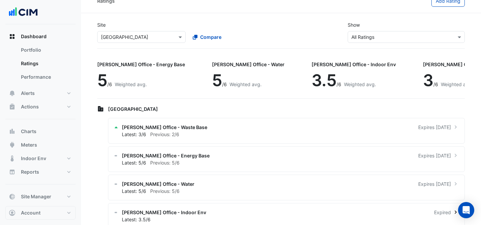
click at [215, 206] on div "NABERS Office - Indoor Env Expired Latest: 3.5/6" at bounding box center [286, 216] width 357 height 26
click at [207, 215] on div "NABERS Office - Indoor Env Expired" at bounding box center [290, 212] width 337 height 7
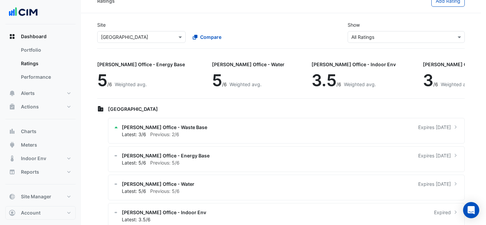
click at [258, 118] on ngb-offcanvas-backdrop at bounding box center [243, 112] width 486 height 225
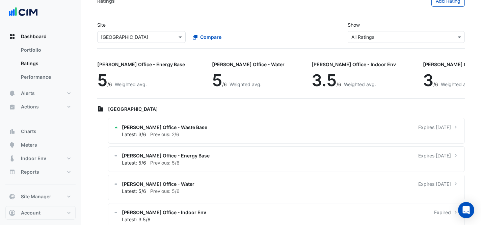
click at [128, 31] on div "Select a Site × Melbourne Central Tower Compare" at bounding box center [187, 35] width 183 height 15
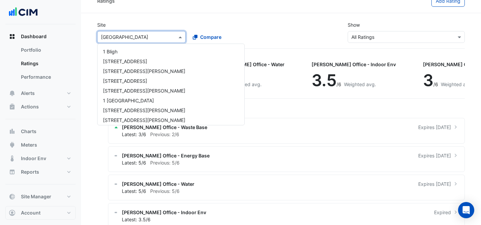
click at [130, 33] on div "Select a Site × Melbourne Central Tower" at bounding box center [141, 37] width 88 height 12
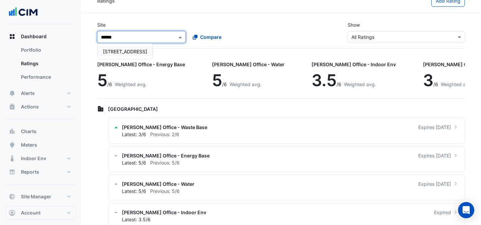
type input "*******"
click at [134, 51] on span "[STREET_ADDRESS]" at bounding box center [125, 52] width 44 height 6
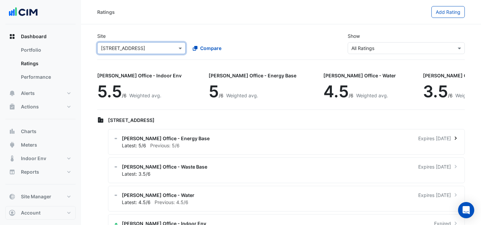
click at [215, 135] on div "[PERSON_NAME] Office - Energy Base Expires [DATE]" at bounding box center [290, 138] width 337 height 7
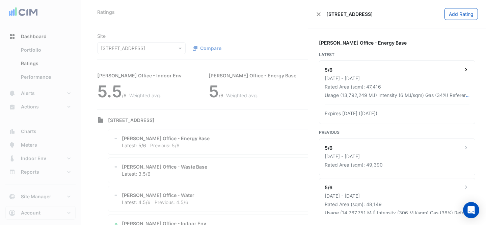
click at [394, 83] on div "5/6 01 Oct 2023 - 30 Sep 2024 Rated Area (sqm): 47,416 Usage (13,792,249 MJ) In…" at bounding box center [397, 92] width 156 height 63
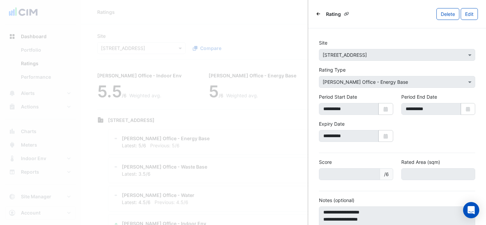
click at [317, 14] on icon "Back" at bounding box center [319, 14] width 4 height 4
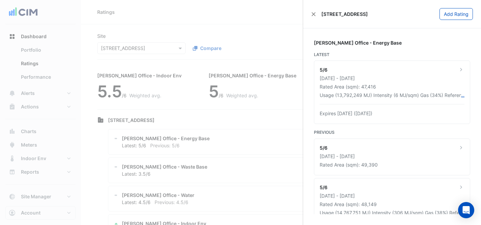
click at [317, 14] on div "[STREET_ADDRESS]" at bounding box center [339, 13] width 57 height 7
click at [315, 14] on button "Close" at bounding box center [313, 14] width 5 height 5
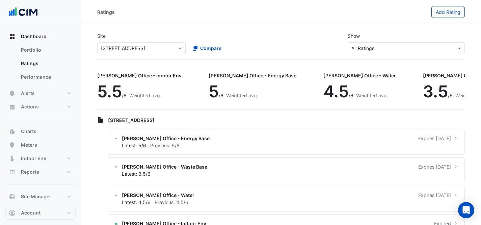
click at [310, 20] on div "Ratings Add Rating" at bounding box center [281, 12] width 400 height 24
click at [365, 167] on div "[PERSON_NAME] Office - Waste Base Expires [DATE]" at bounding box center [290, 166] width 337 height 7
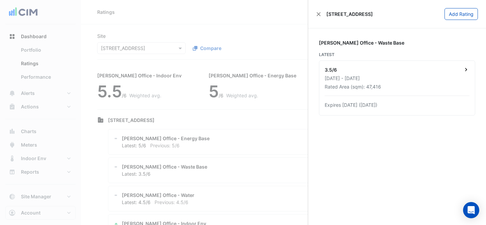
click at [421, 88] on div "Rated Area (sqm): 47,416" at bounding box center [397, 86] width 145 height 7
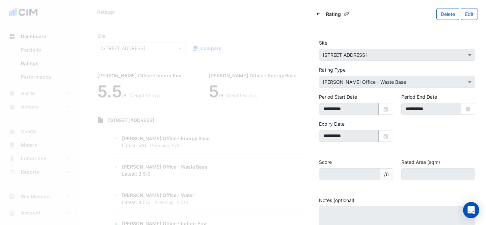
click at [319, 15] on icon "Back" at bounding box center [319, 14] width 4 height 4
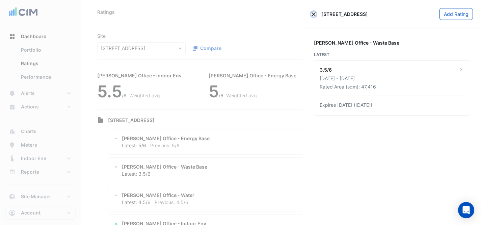
click at [314, 12] on button "Close" at bounding box center [313, 14] width 5 height 5
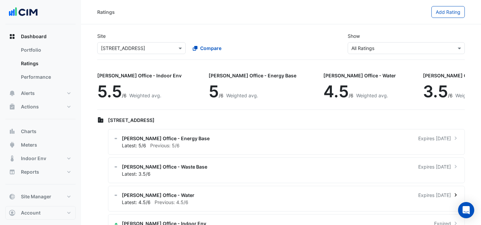
click at [192, 198] on div "[PERSON_NAME] Office - Water Expires [DATE]" at bounding box center [290, 194] width 337 height 7
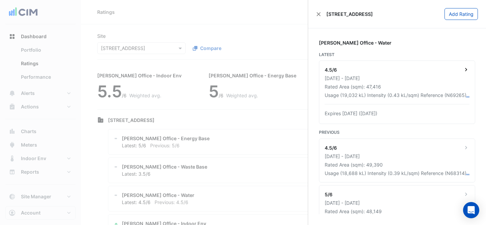
click at [421, 106] on div "4.5/6 01 Oct 2023 - 30 Sep 2024 Rated Area (sqm): 47,416 Usage (19,032 kL) Inte…" at bounding box center [397, 92] width 156 height 63
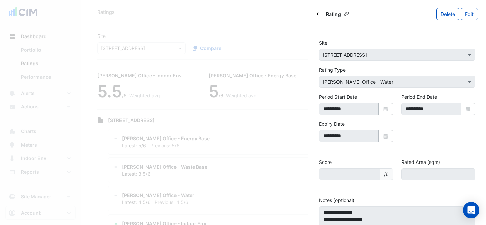
click at [317, 12] on icon "Back" at bounding box center [319, 14] width 4 height 4
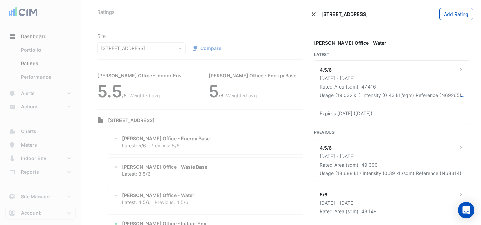
click at [317, 12] on div "[STREET_ADDRESS]" at bounding box center [339, 13] width 57 height 7
click at [311, 12] on div "[STREET_ADDRESS]" at bounding box center [339, 13] width 57 height 7
click at [314, 15] on button "Close" at bounding box center [313, 14] width 5 height 5
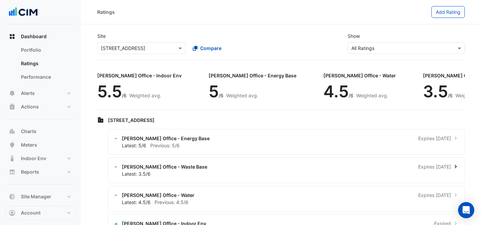
click at [290, 173] on div "Latest: 3.5/6" at bounding box center [290, 173] width 337 height 7
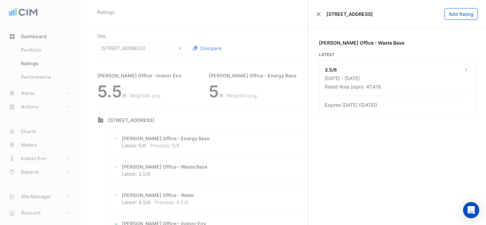
click at [261, 162] on ngb-offcanvas-backdrop at bounding box center [243, 112] width 486 height 225
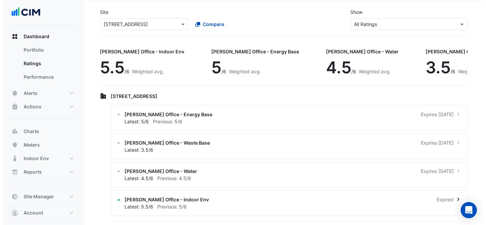
scroll to position [24, 0]
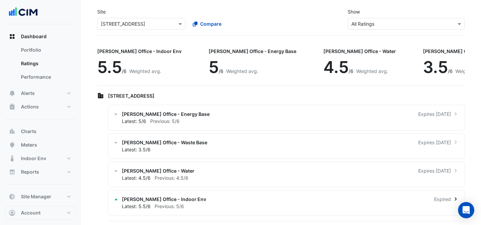
click at [204, 204] on div "Latest: 5.5/6 Previous: 5/6" at bounding box center [290, 206] width 337 height 7
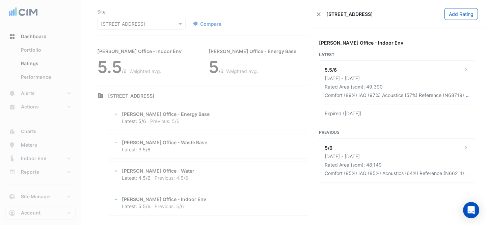
click at [226, 176] on ngb-offcanvas-backdrop at bounding box center [243, 112] width 486 height 225
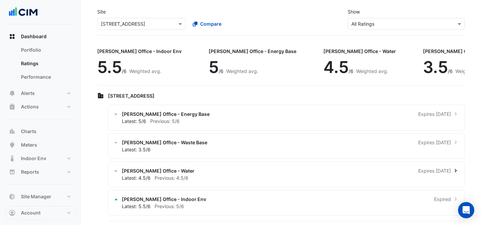
click at [235, 177] on div "Latest: 4.5/6 Previous: 4.5/6" at bounding box center [290, 177] width 337 height 7
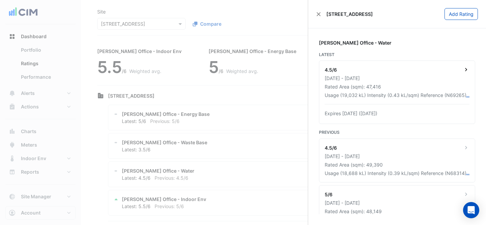
click at [370, 91] on div "4.5/6 01 Oct 2023 - 30 Sep 2024 Rated Area (sqm): 47,416 Usage (19,032 kL) Inte…" at bounding box center [397, 92] width 156 height 63
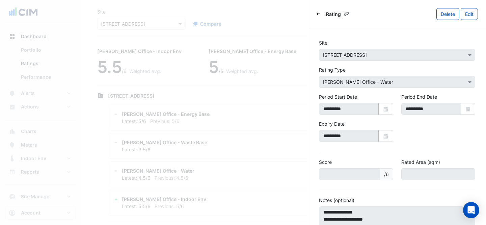
scroll to position [59, 0]
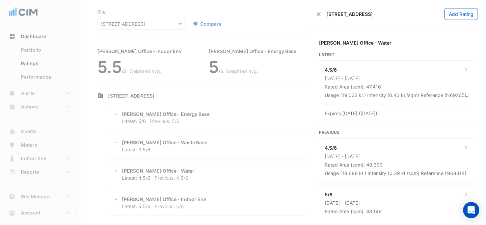
click at [154, 113] on ngb-offcanvas-backdrop at bounding box center [243, 112] width 486 height 225
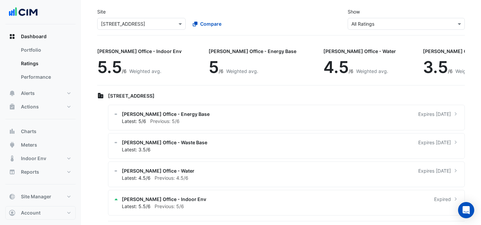
click at [207, 153] on ngb-offcanvas-backdrop at bounding box center [240, 112] width 481 height 225
click at [209, 141] on div "[PERSON_NAME] Office - Waste Base Expires [DATE]" at bounding box center [290, 142] width 337 height 7
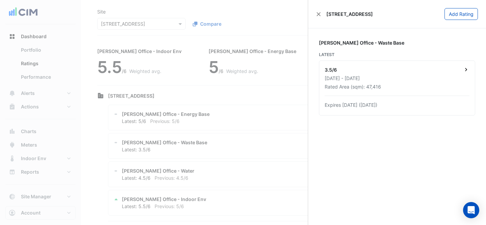
click at [409, 76] on div "[DATE] - [DATE]" at bounding box center [397, 78] width 145 height 7
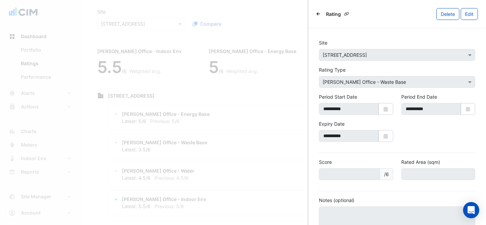
click at [136, 103] on ngb-offcanvas-backdrop at bounding box center [243, 112] width 486 height 225
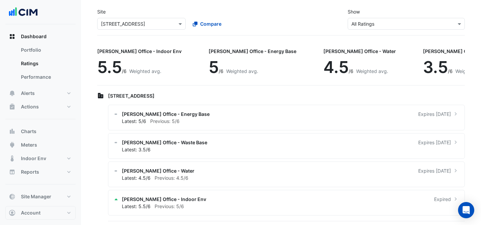
click at [260, 124] on ngb-offcanvas-backdrop at bounding box center [240, 112] width 481 height 225
click at [257, 121] on div "Latest: 5/6 Previous: 5/6" at bounding box center [290, 121] width 337 height 7
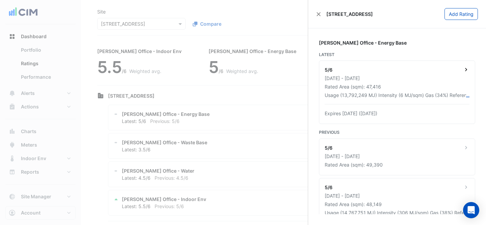
click at [428, 80] on div "[DATE] - [DATE]" at bounding box center [397, 78] width 145 height 7
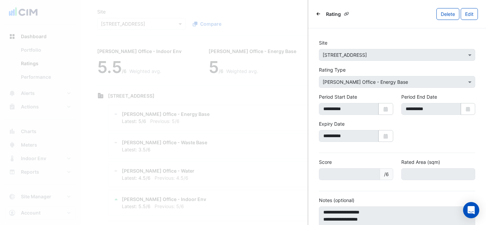
click at [319, 12] on icon "Back" at bounding box center [319, 14] width 4 height 4
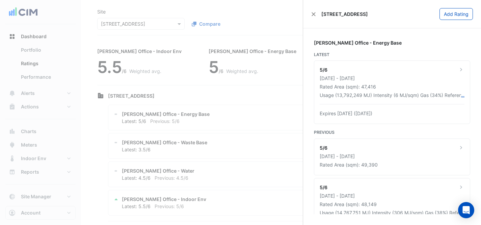
click at [269, 25] on ngb-offcanvas-backdrop at bounding box center [240, 112] width 481 height 225
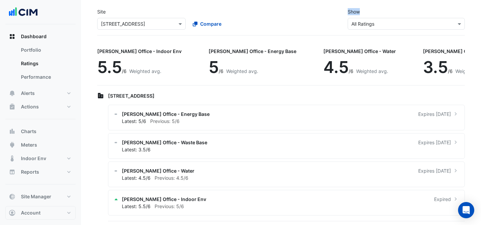
click at [269, 25] on div "Compare" at bounding box center [232, 24] width 91 height 12
click at [40, 142] on button "Meters" at bounding box center [40, 145] width 70 height 14
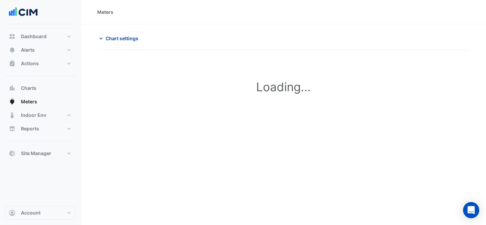
click at [132, 36] on span "Chart settings" at bounding box center [122, 38] width 33 height 7
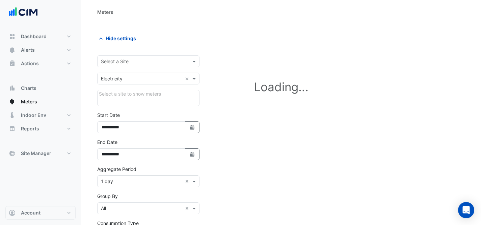
type input "**********"
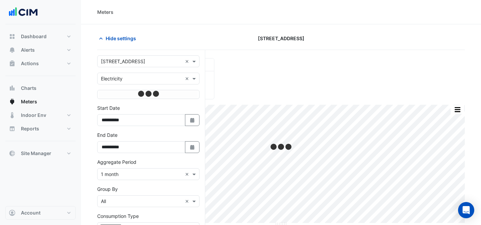
click at [144, 57] on div "Select a Site × 26 Narellan Street ×" at bounding box center [148, 61] width 102 height 12
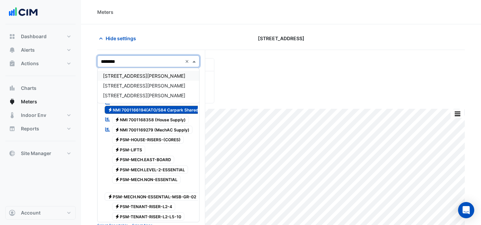
type input "*********"
click at [146, 96] on div "[STREET_ADDRESS][PERSON_NAME]" at bounding box center [149, 95] width 102 height 10
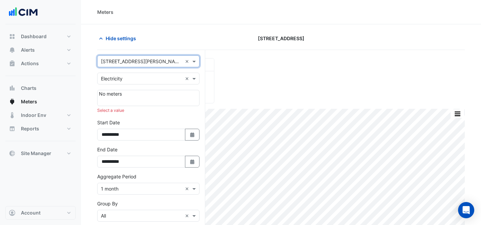
click at [144, 82] on div "Utility Type × Electricity ×" at bounding box center [148, 79] width 102 height 12
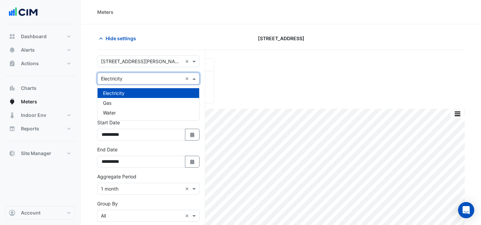
click at [144, 82] on div "Utility Type × Electricity ×" at bounding box center [148, 79] width 102 height 12
click at [176, 34] on div "Hide settings" at bounding box center [155, 38] width 125 height 12
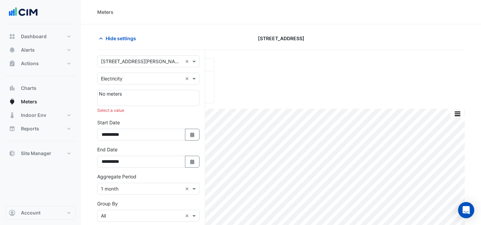
click at [213, 27] on section "**********" at bounding box center [281, 171] width 400 height 294
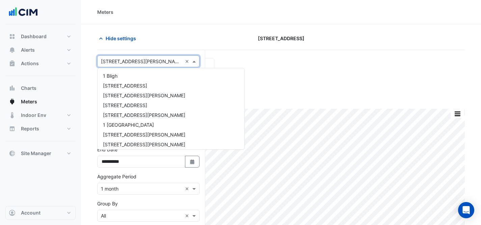
click at [120, 60] on input "text" at bounding box center [141, 61] width 81 height 7
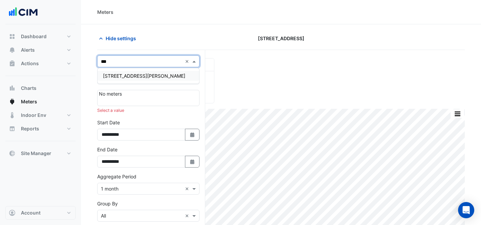
type input "***"
click at [151, 76] on div "[STREET_ADDRESS][PERSON_NAME]" at bounding box center [149, 76] width 102 height 10
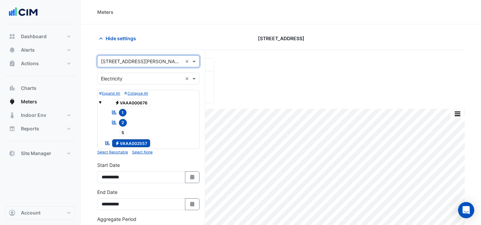
scroll to position [135, 0]
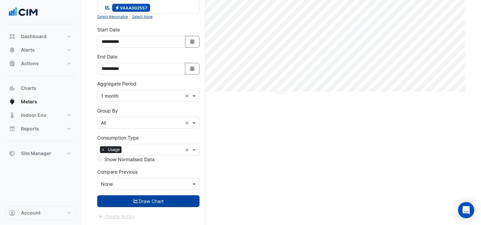
click at [182, 204] on button "Draw Chart" at bounding box center [148, 201] width 102 height 12
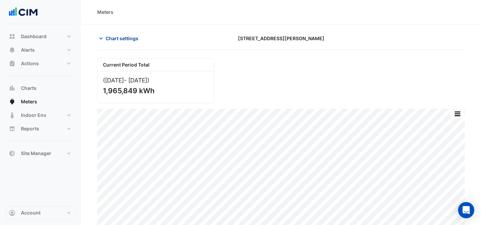
click at [131, 35] on span "Chart settings" at bounding box center [122, 38] width 33 height 7
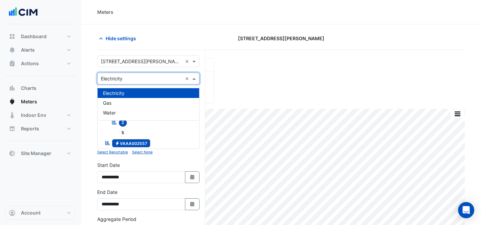
click at [133, 80] on input "text" at bounding box center [141, 78] width 81 height 7
click at [127, 99] on div "Gas" at bounding box center [149, 103] width 102 height 10
